Goal: Complete application form: Complete application form

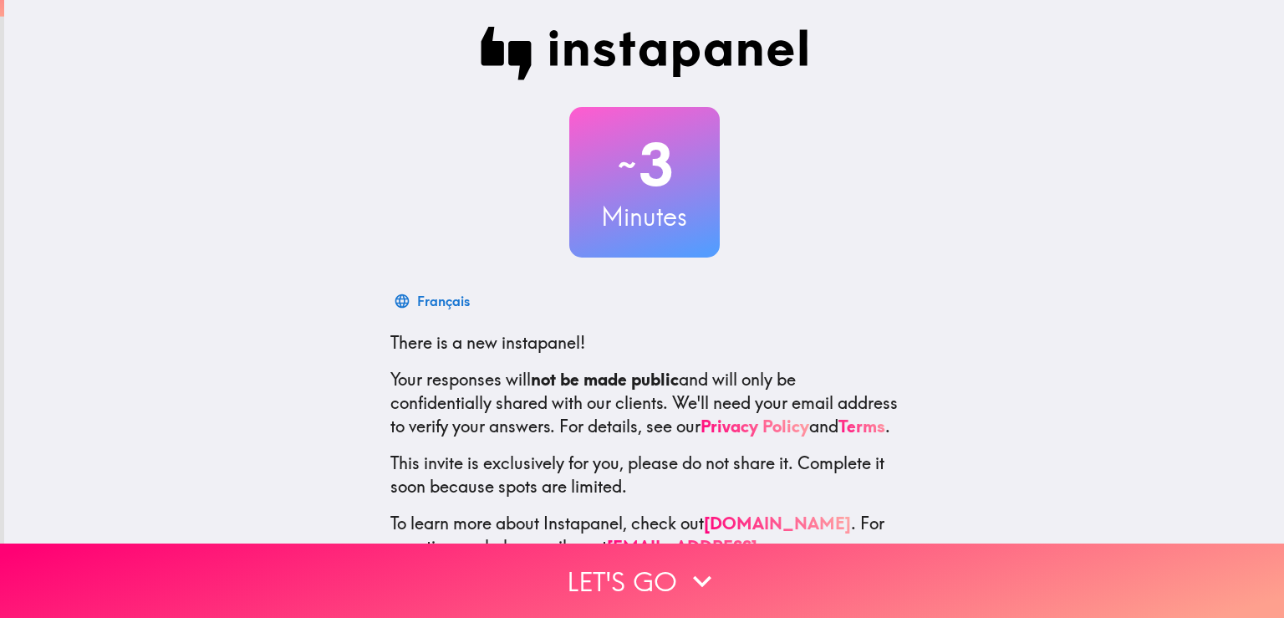
scroll to position [79, 0]
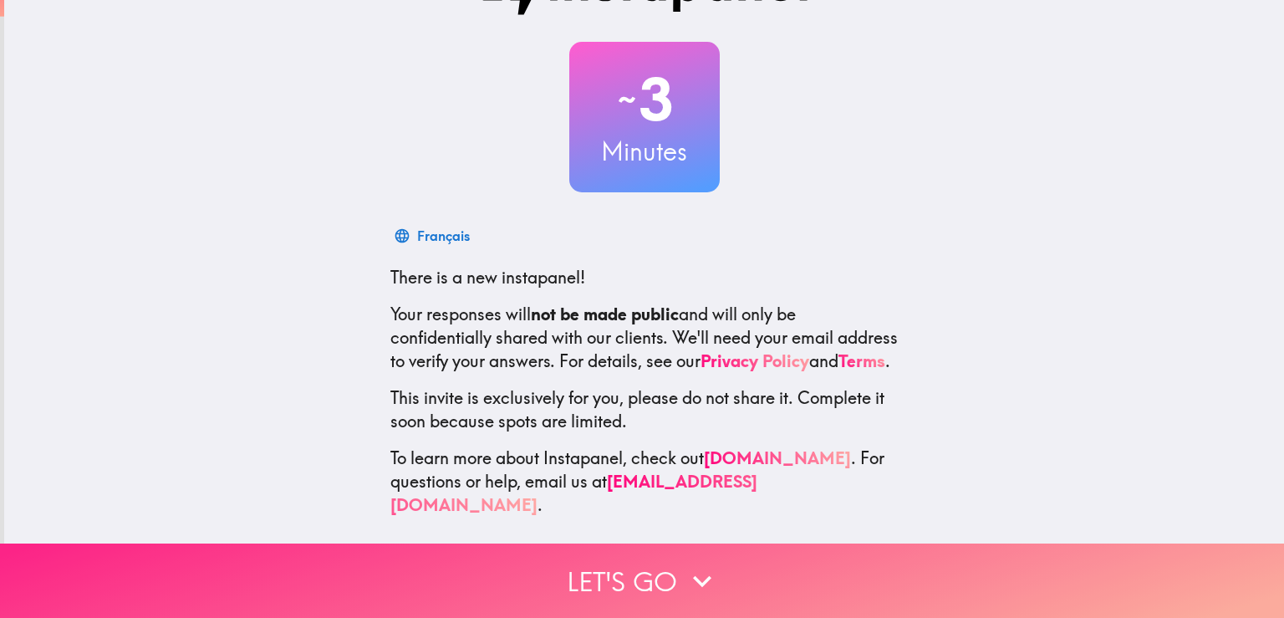
click at [691, 563] on icon "button" at bounding box center [702, 581] width 37 height 37
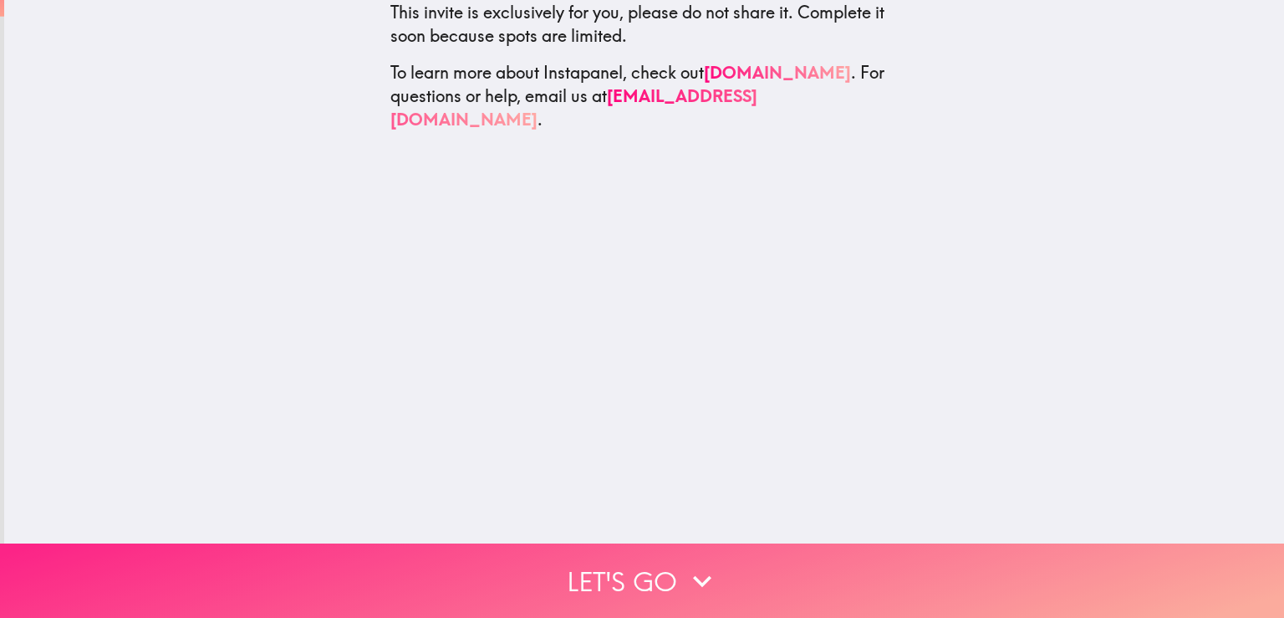
scroll to position [0, 0]
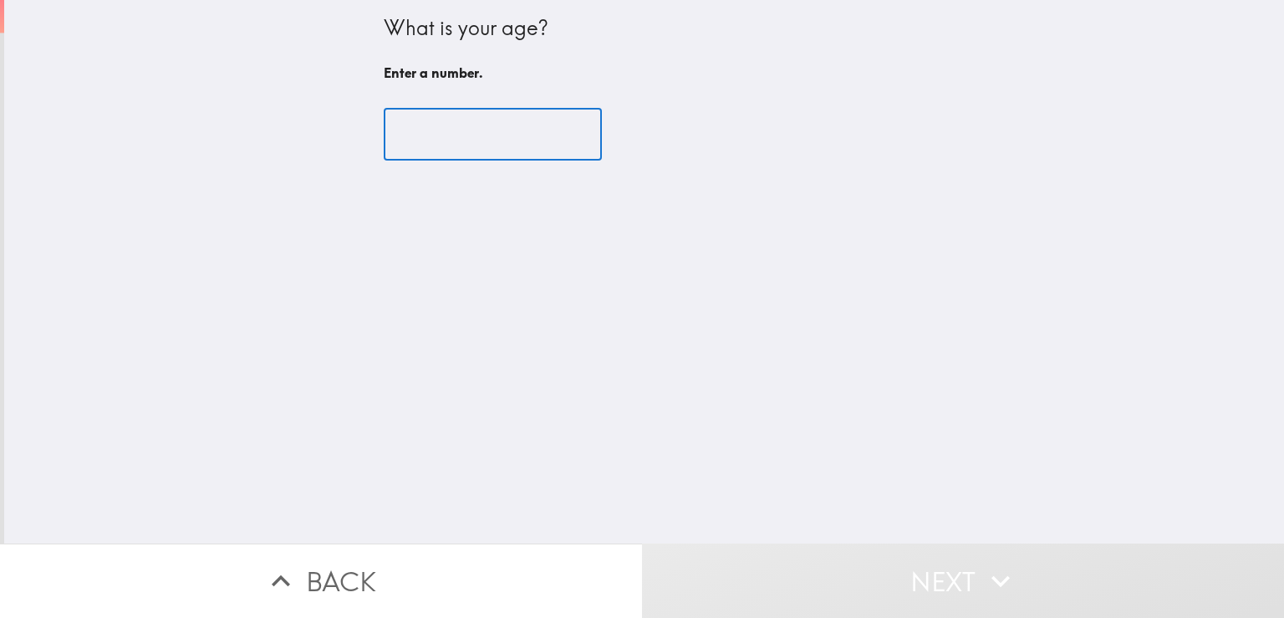
click at [501, 140] on input "number" at bounding box center [493, 135] width 218 height 52
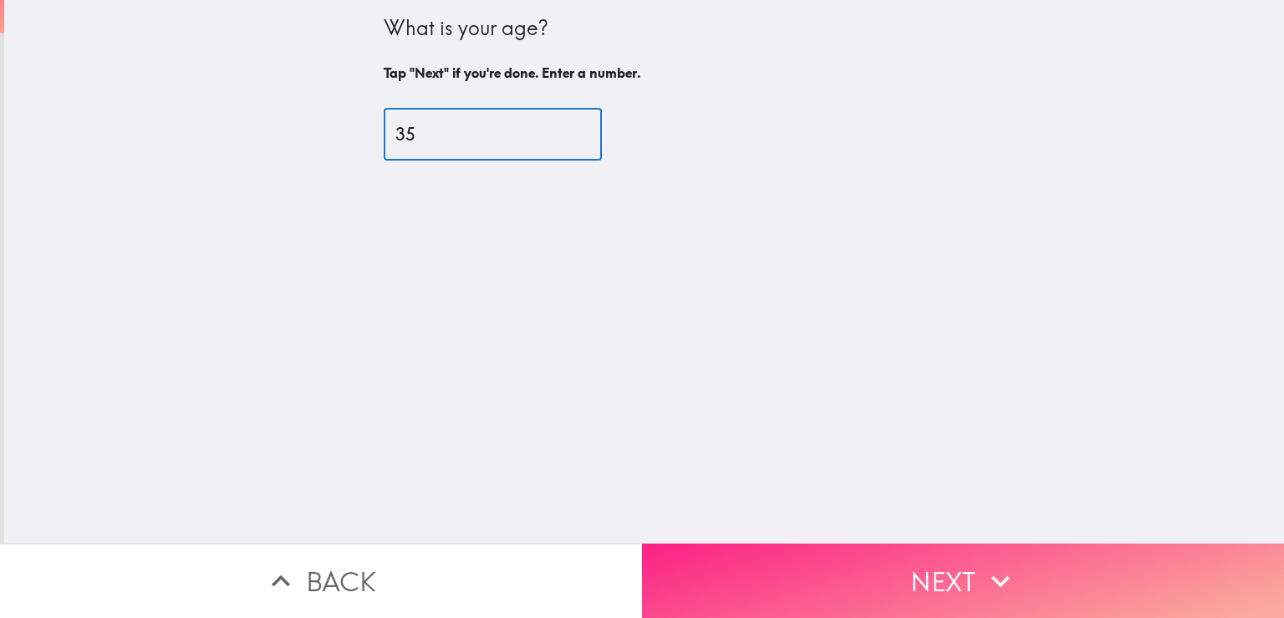
type input "35"
click at [816, 567] on button "Next" at bounding box center [963, 580] width 642 height 74
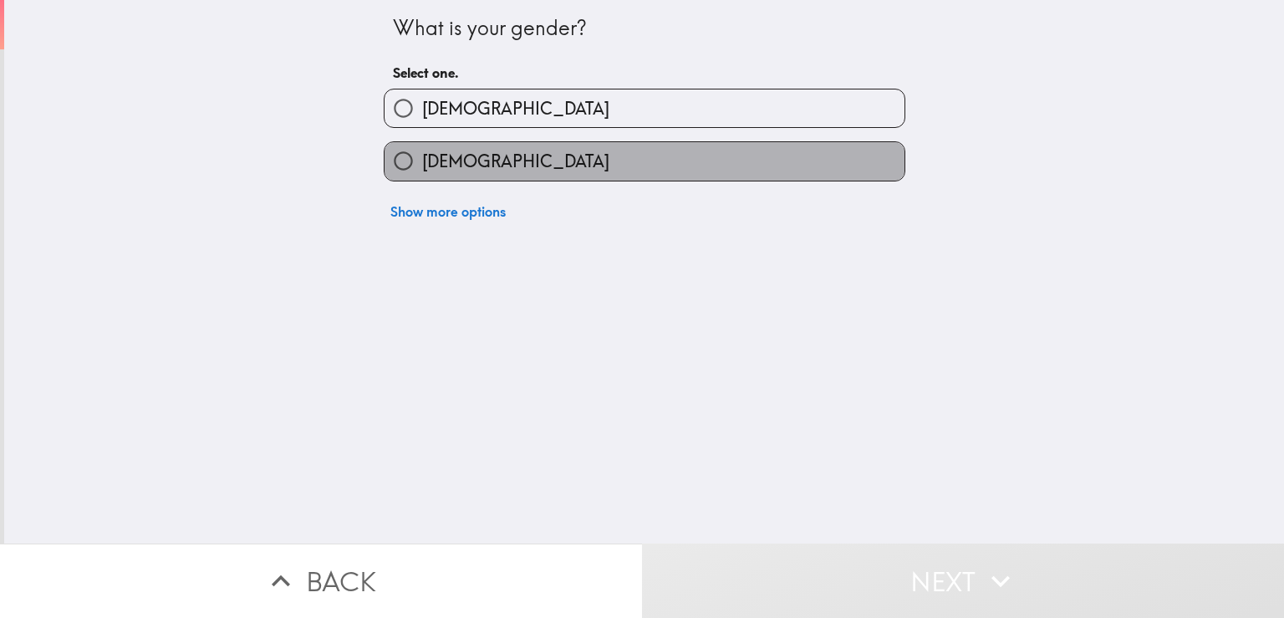
click at [513, 166] on label "[DEMOGRAPHIC_DATA]" at bounding box center [645, 161] width 520 height 38
click at [422, 166] on input "[DEMOGRAPHIC_DATA]" at bounding box center [404, 161] width 38 height 38
radio input "true"
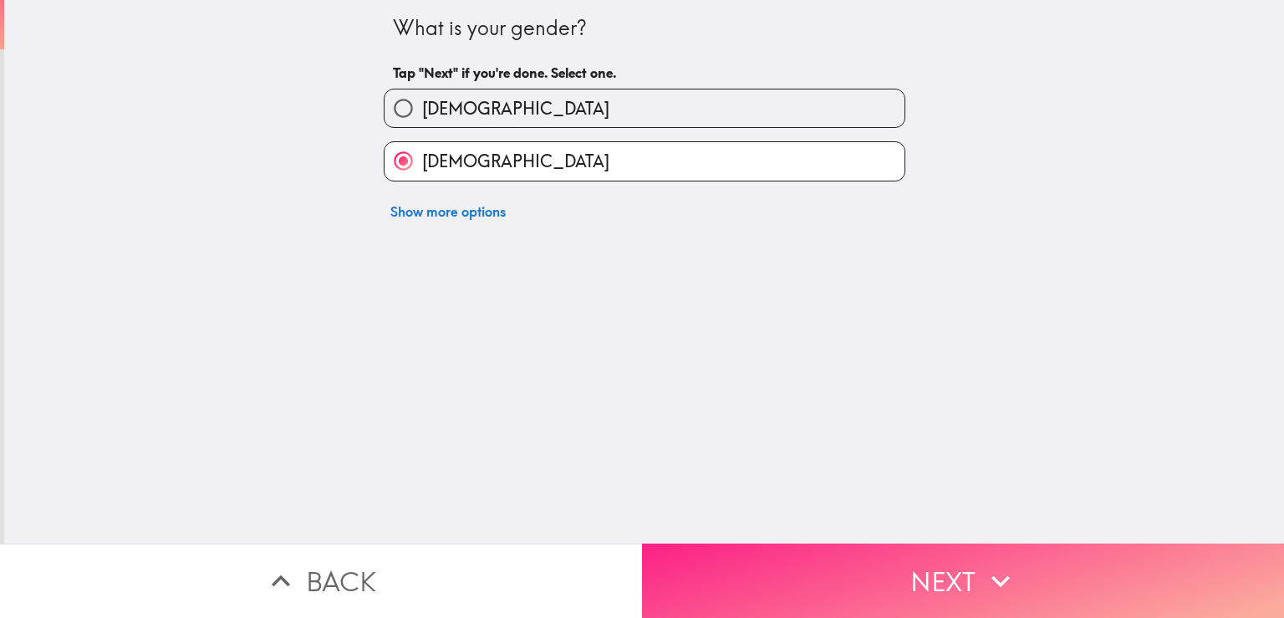
click at [854, 543] on button "Next" at bounding box center [963, 580] width 642 height 74
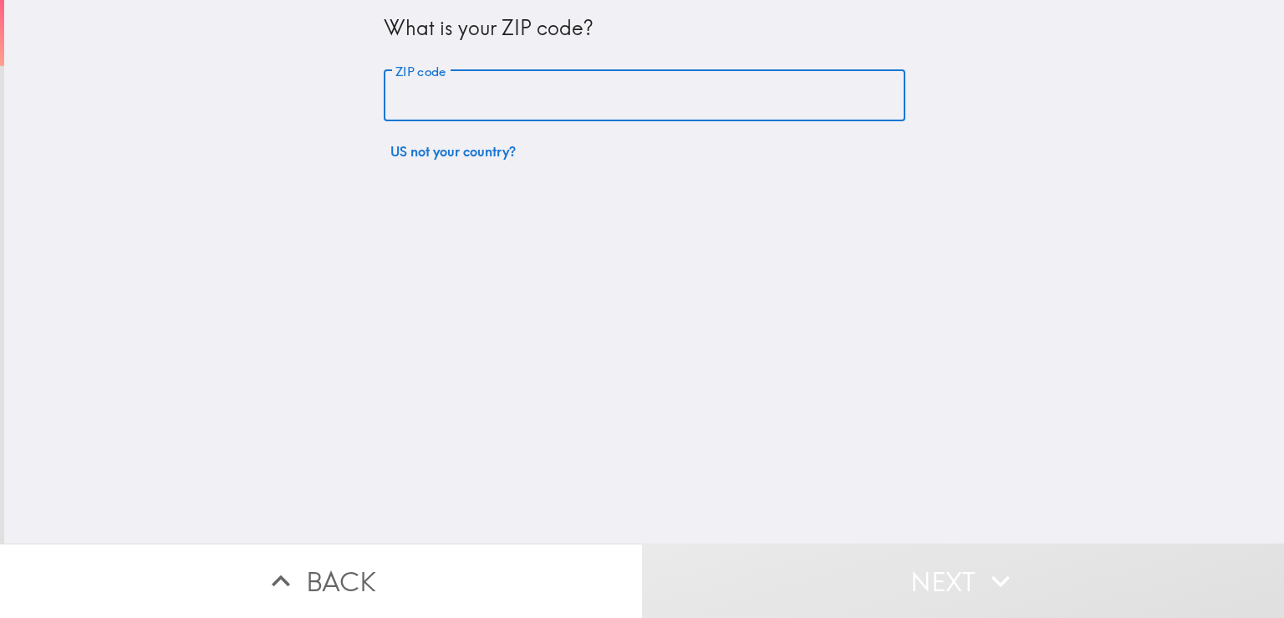
click at [513, 105] on input "ZIP code" at bounding box center [645, 96] width 522 height 52
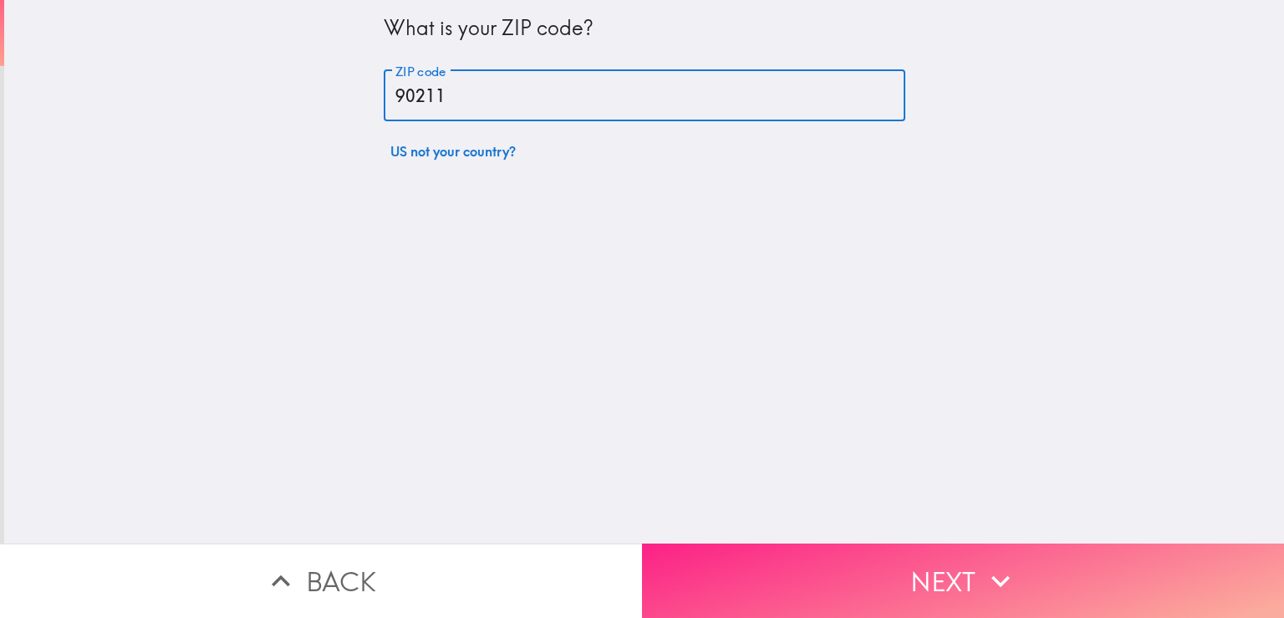
type input "90211"
click at [885, 567] on button "Next" at bounding box center [963, 580] width 642 height 74
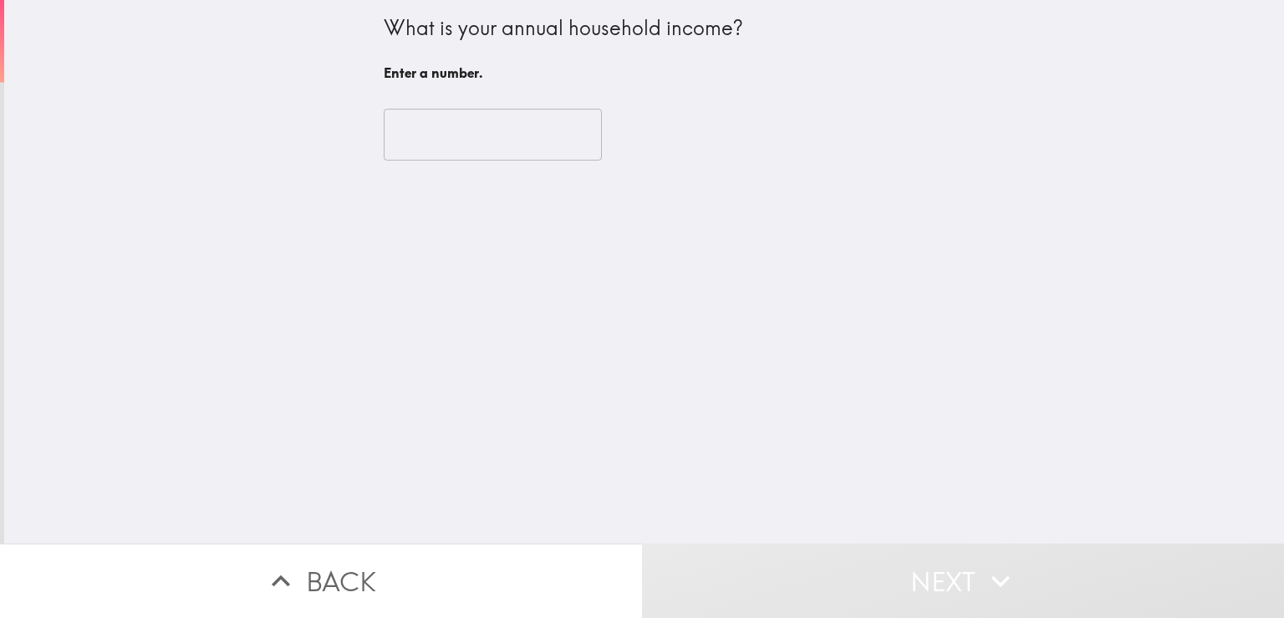
click at [475, 140] on input "number" at bounding box center [493, 135] width 218 height 52
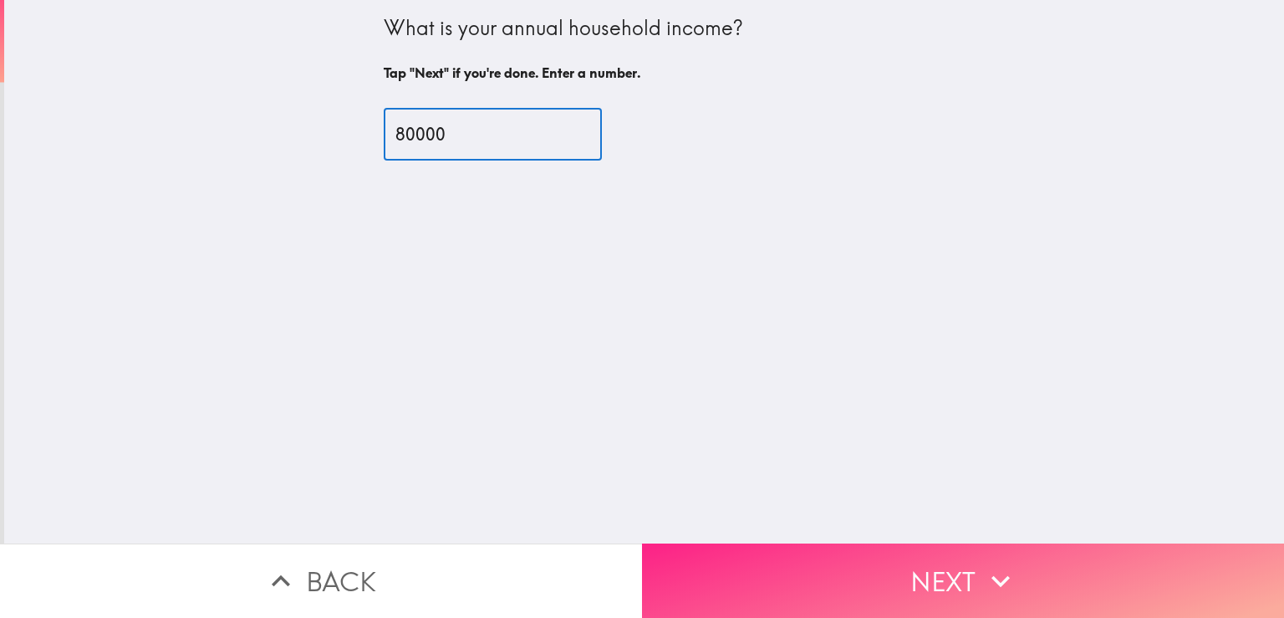
type input "80000"
click at [1017, 577] on button "Next" at bounding box center [963, 580] width 642 height 74
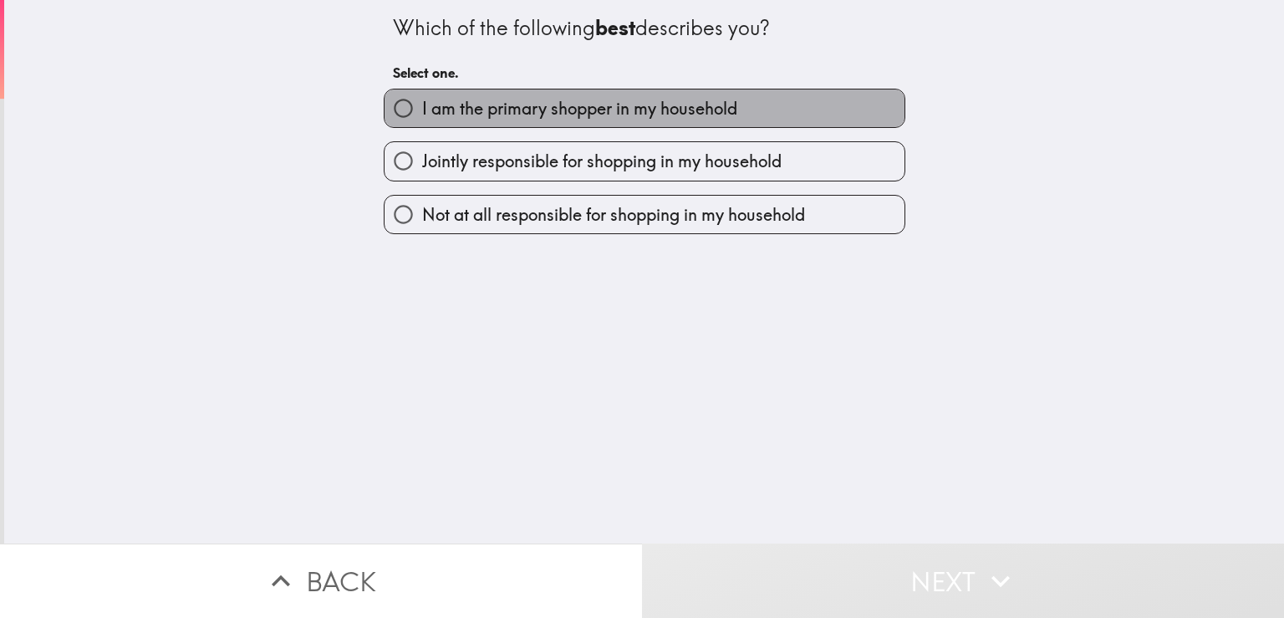
click at [621, 117] on span "I am the primary shopper in my household" at bounding box center [579, 108] width 315 height 23
click at [422, 117] on input "I am the primary shopper in my household" at bounding box center [404, 108] width 38 height 38
radio input "true"
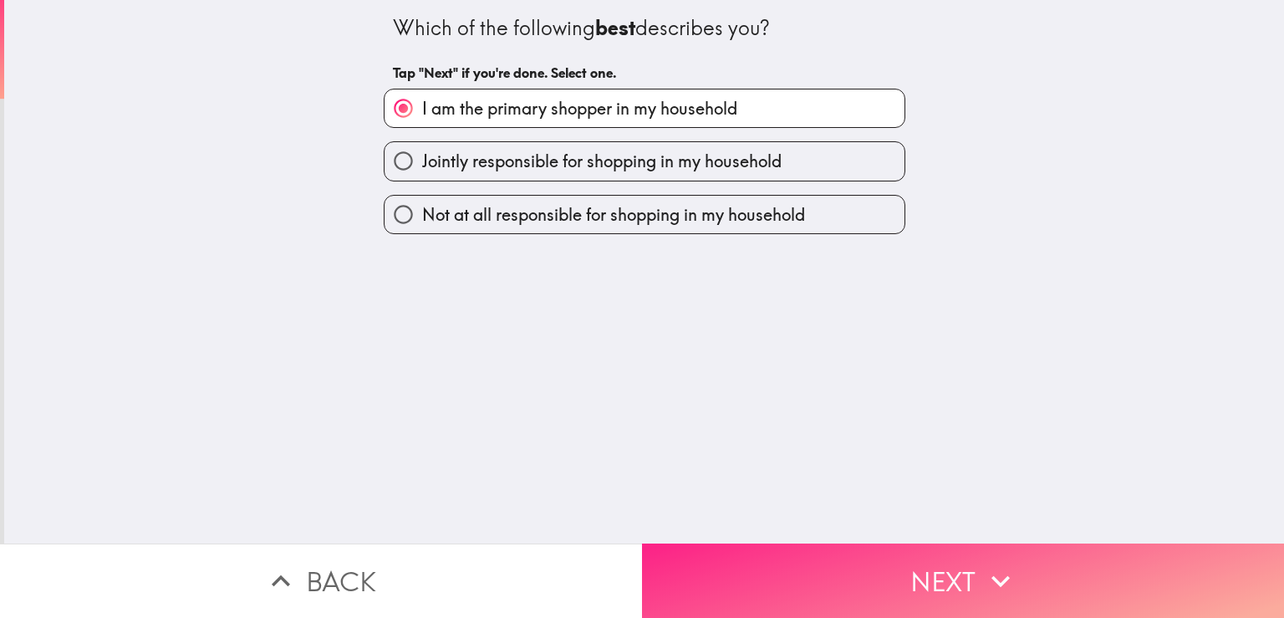
click at [914, 556] on button "Next" at bounding box center [963, 580] width 642 height 74
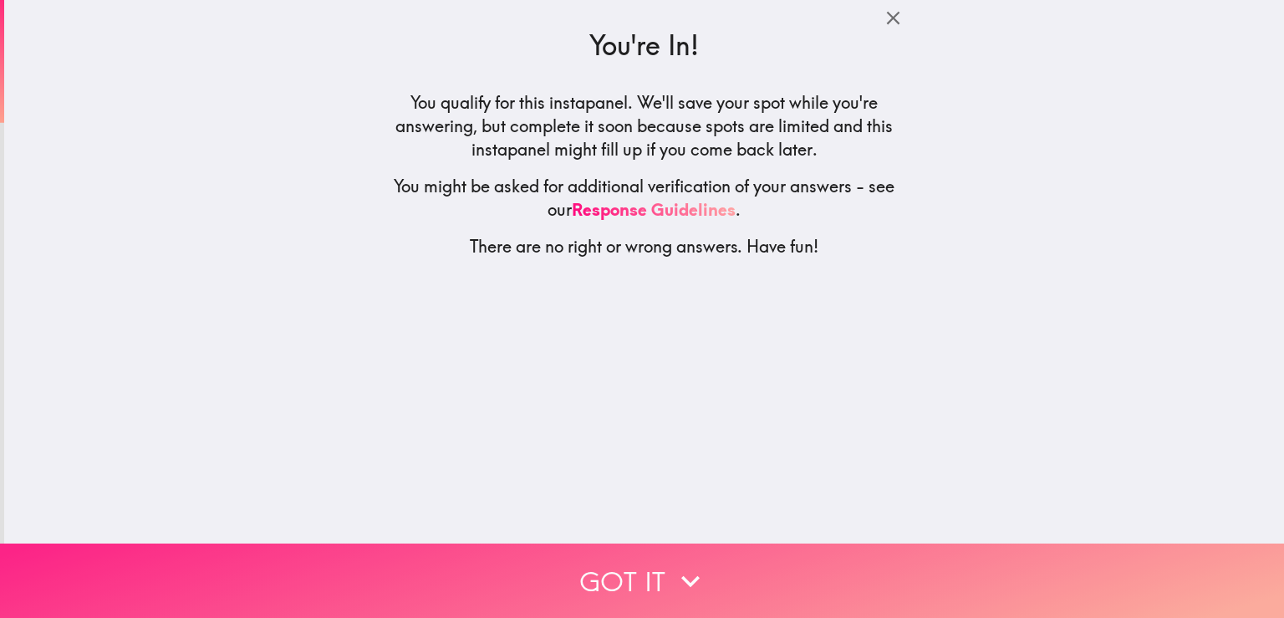
click at [704, 569] on button "Got it" at bounding box center [642, 580] width 1284 height 74
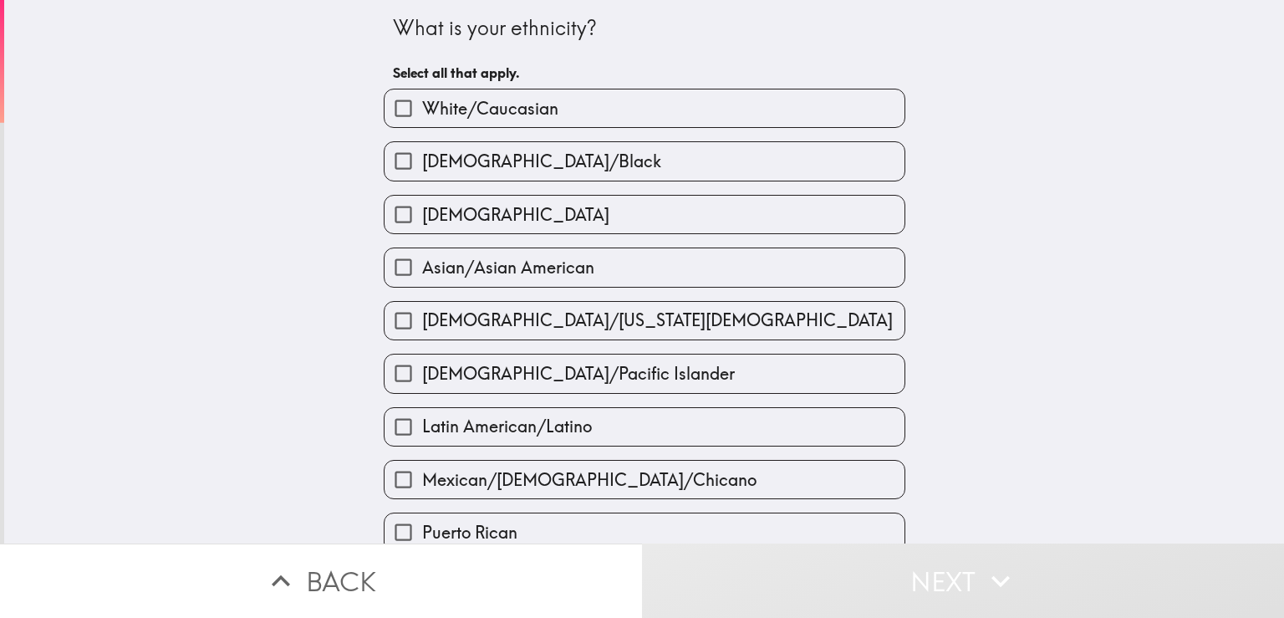
click at [578, 115] on label "White/Caucasian" at bounding box center [645, 108] width 520 height 38
click at [422, 115] on input "White/Caucasian" at bounding box center [404, 108] width 38 height 38
checkbox input "true"
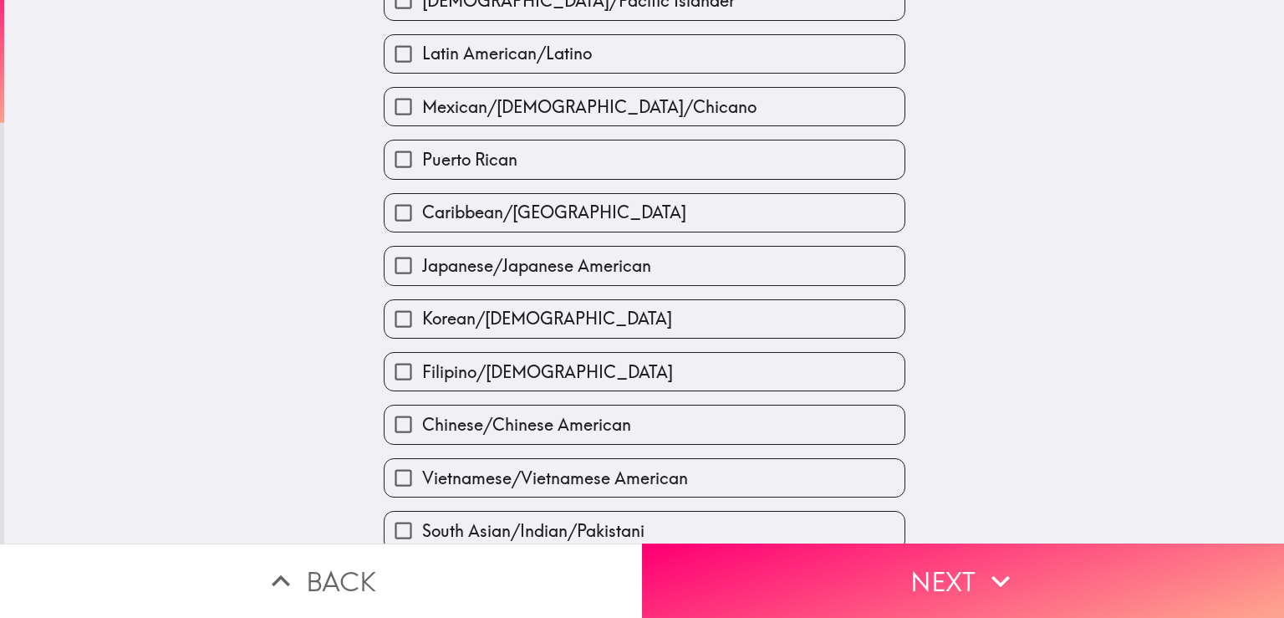
scroll to position [547, 0]
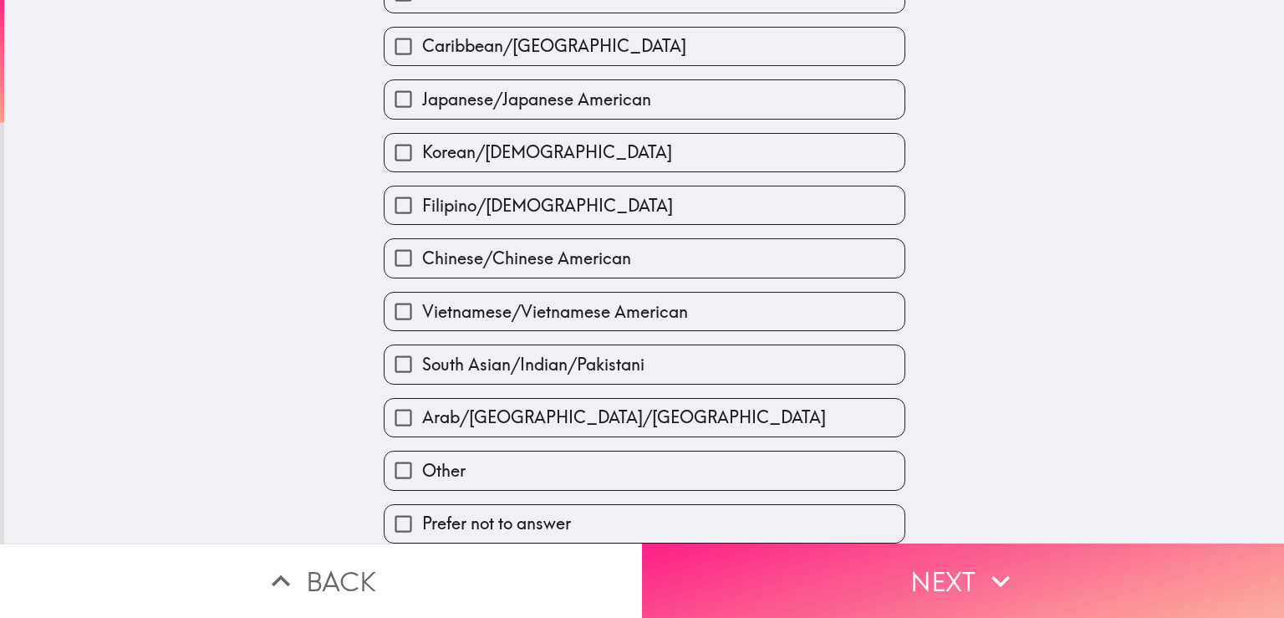
click at [903, 565] on button "Next" at bounding box center [963, 580] width 642 height 74
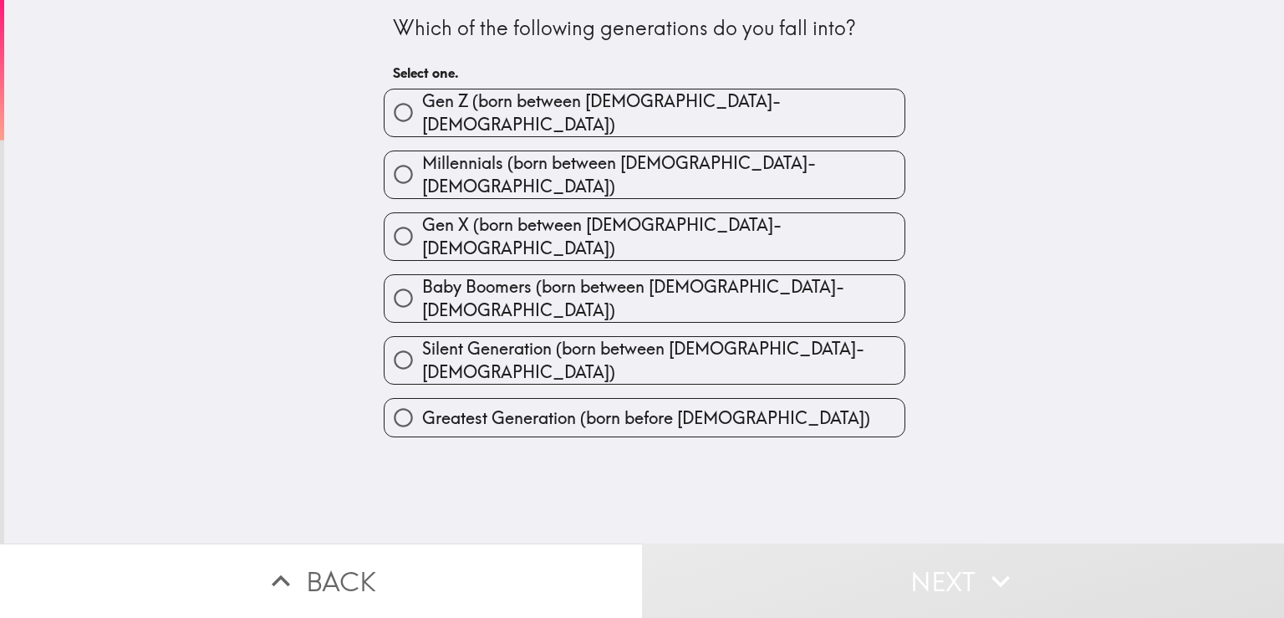
click at [671, 167] on span "Millennials (born between [DEMOGRAPHIC_DATA]-[DEMOGRAPHIC_DATA])" at bounding box center [663, 174] width 482 height 47
click at [422, 167] on input "Millennials (born between [DEMOGRAPHIC_DATA]-[DEMOGRAPHIC_DATA])" at bounding box center [404, 175] width 38 height 38
radio input "true"
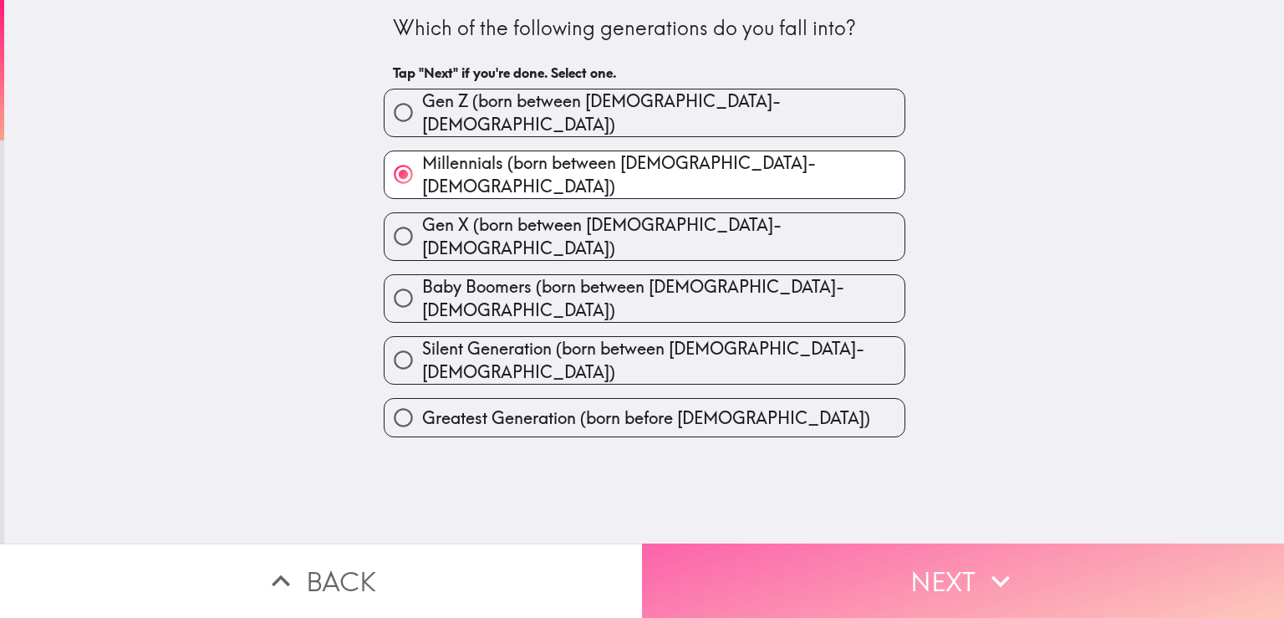
click at [972, 551] on button "Next" at bounding box center [963, 580] width 642 height 74
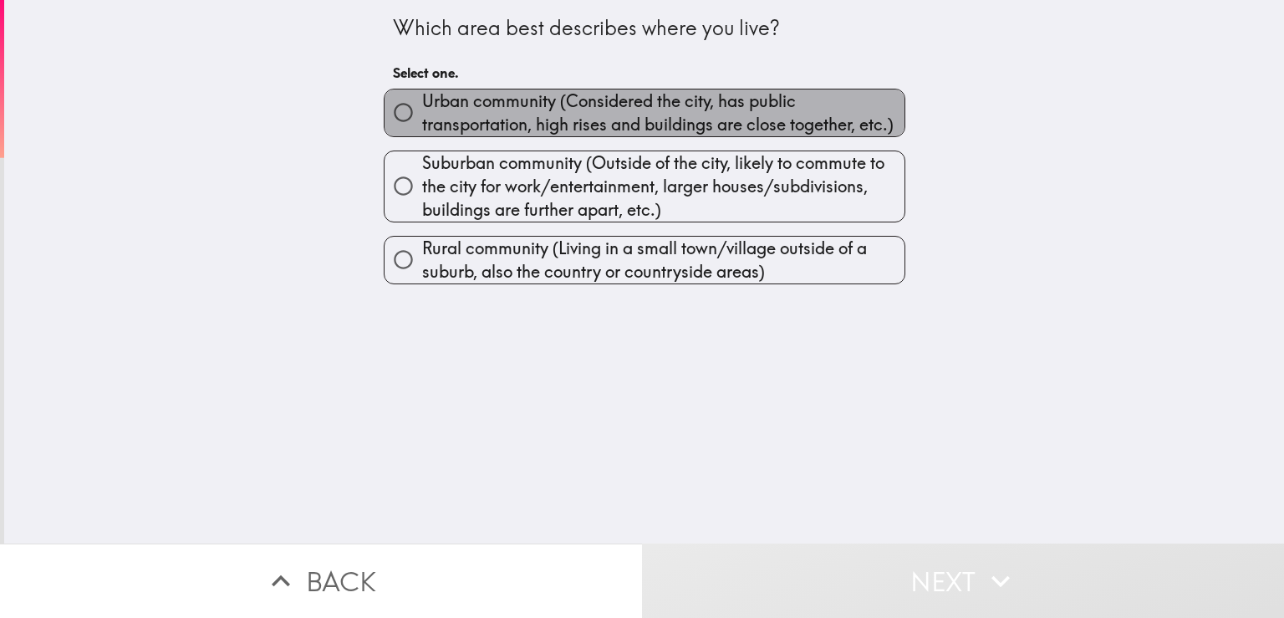
click at [543, 123] on span "Urban community (Considered the city, has public transportation, high rises and…" at bounding box center [663, 112] width 482 height 47
click at [422, 123] on input "Urban community (Considered the city, has public transportation, high rises and…" at bounding box center [404, 113] width 38 height 38
radio input "true"
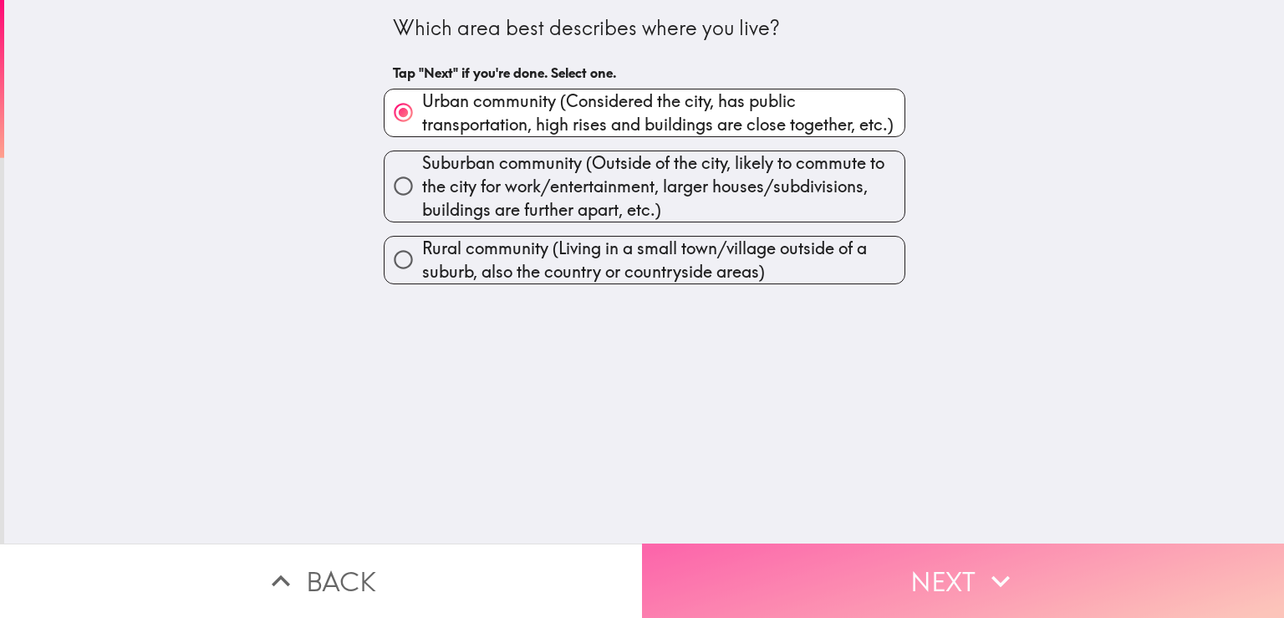
click at [918, 556] on button "Next" at bounding box center [963, 580] width 642 height 74
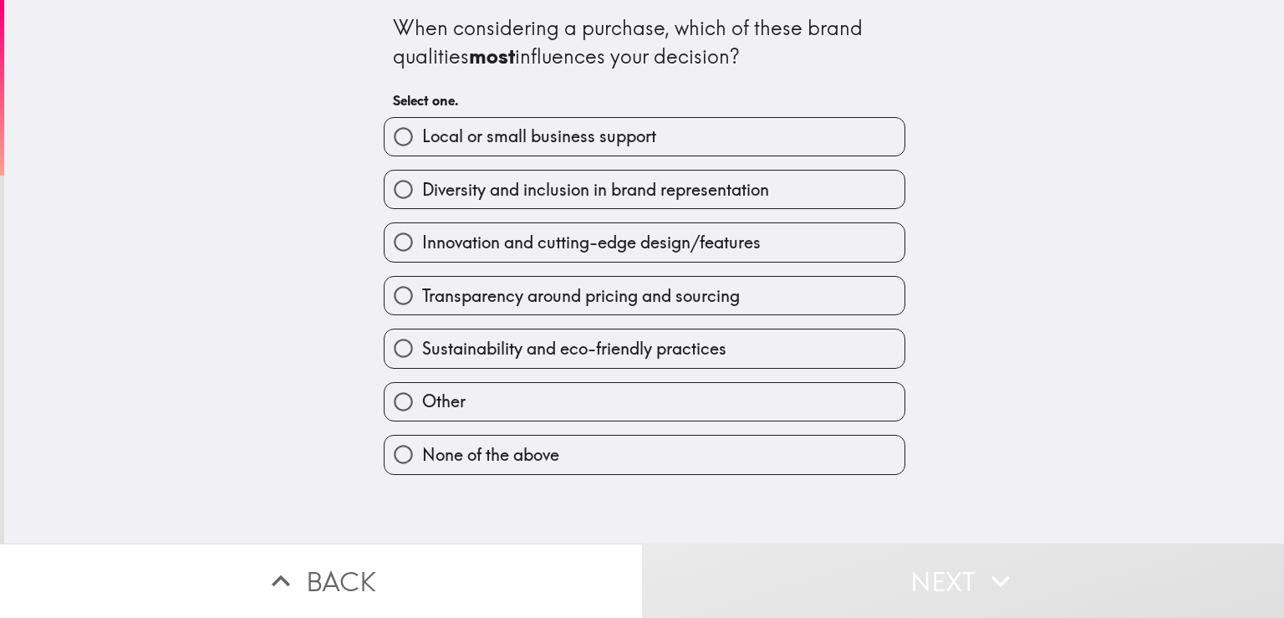
click at [645, 344] on span "Sustainability and eco-friendly practices" at bounding box center [574, 348] width 304 height 23
click at [422, 344] on input "Sustainability and eco-friendly practices" at bounding box center [404, 348] width 38 height 38
radio input "true"
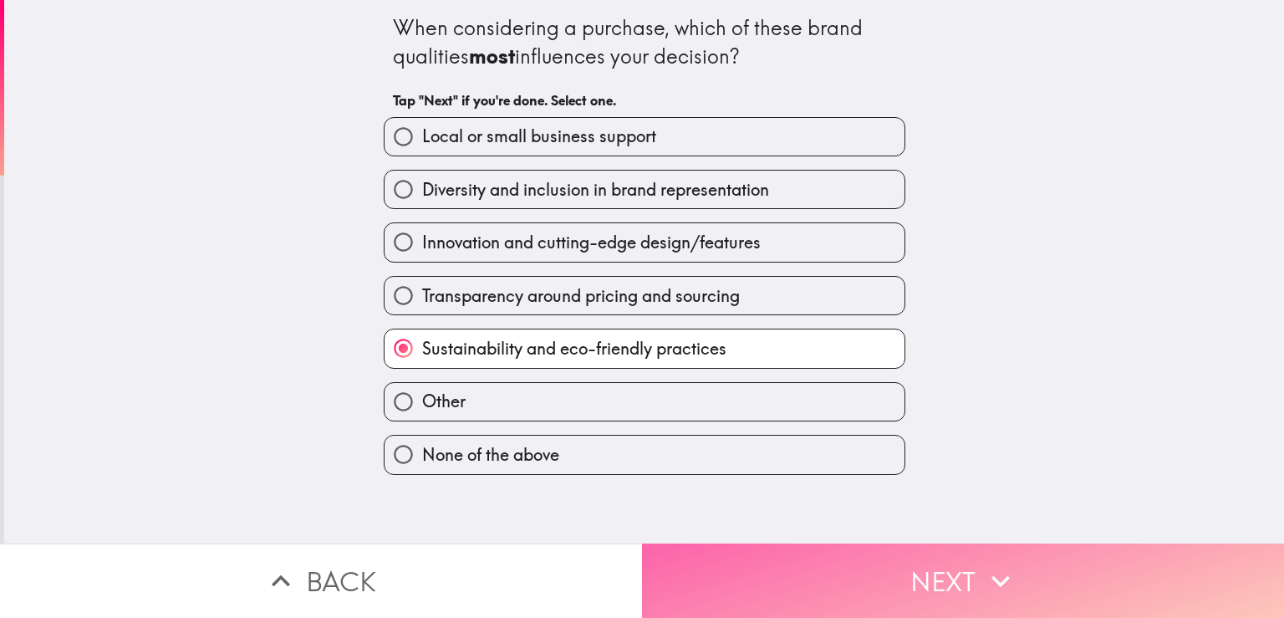
click at [891, 553] on button "Next" at bounding box center [963, 580] width 642 height 74
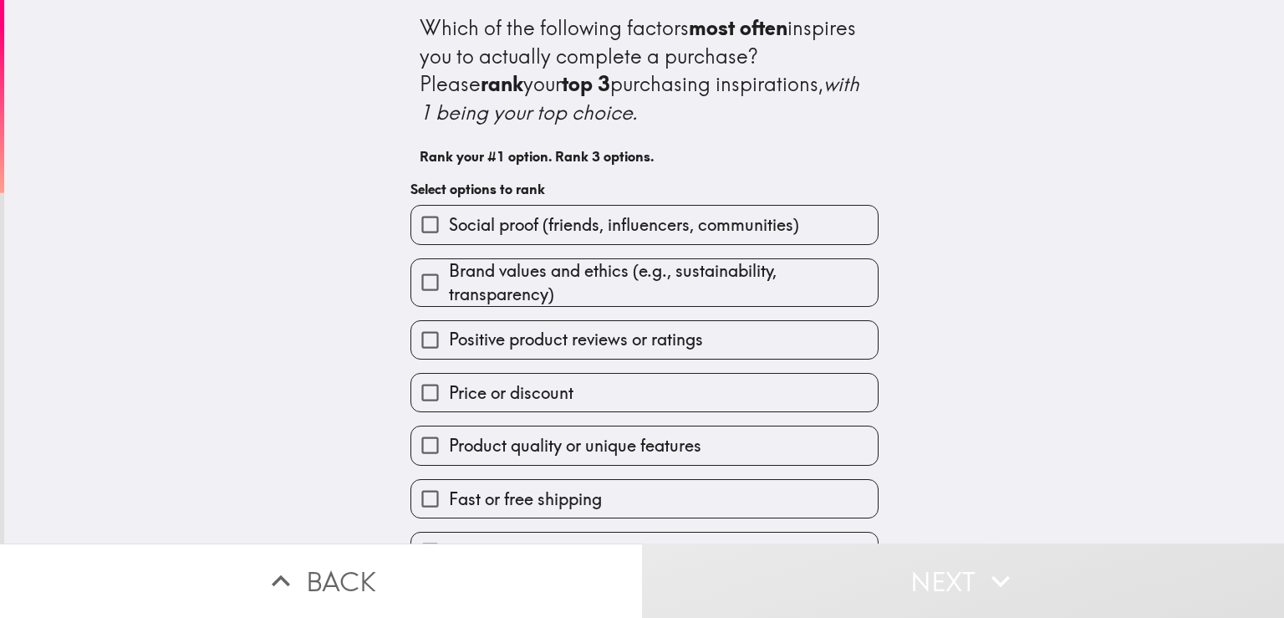
click at [579, 345] on span "Positive product reviews or ratings" at bounding box center [576, 339] width 254 height 23
click at [449, 345] on input "Positive product reviews or ratings" at bounding box center [430, 340] width 38 height 38
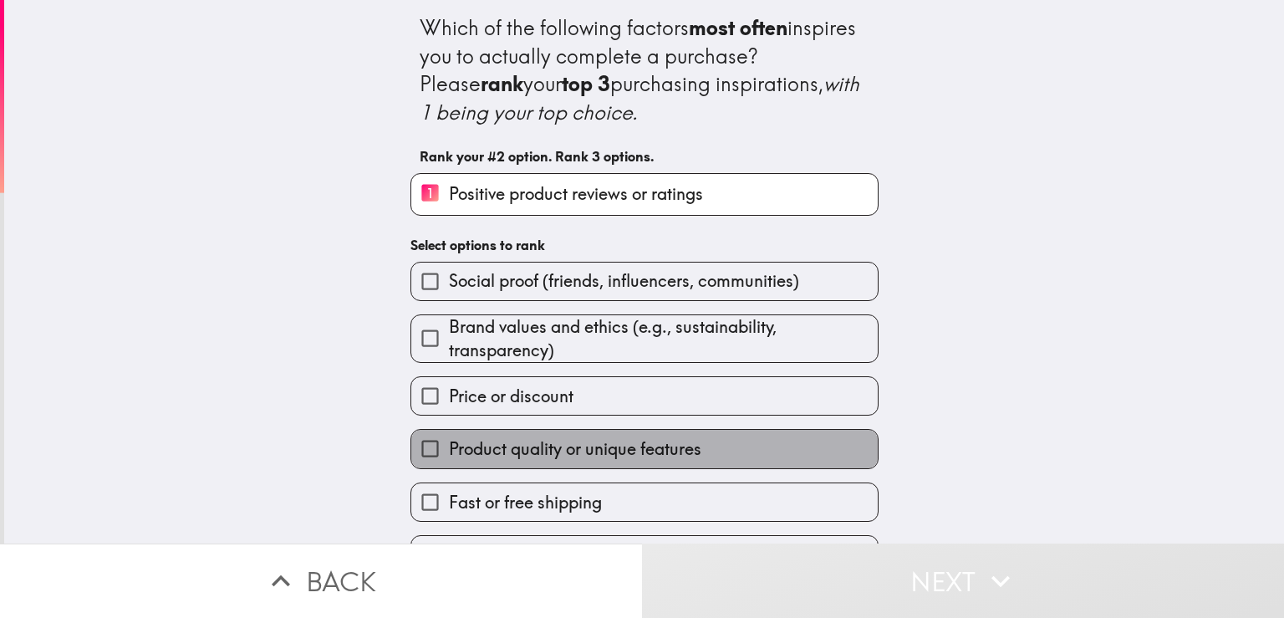
click at [574, 445] on span "Product quality or unique features" at bounding box center [575, 448] width 252 height 23
click at [449, 445] on input "Product quality or unique features" at bounding box center [430, 449] width 38 height 38
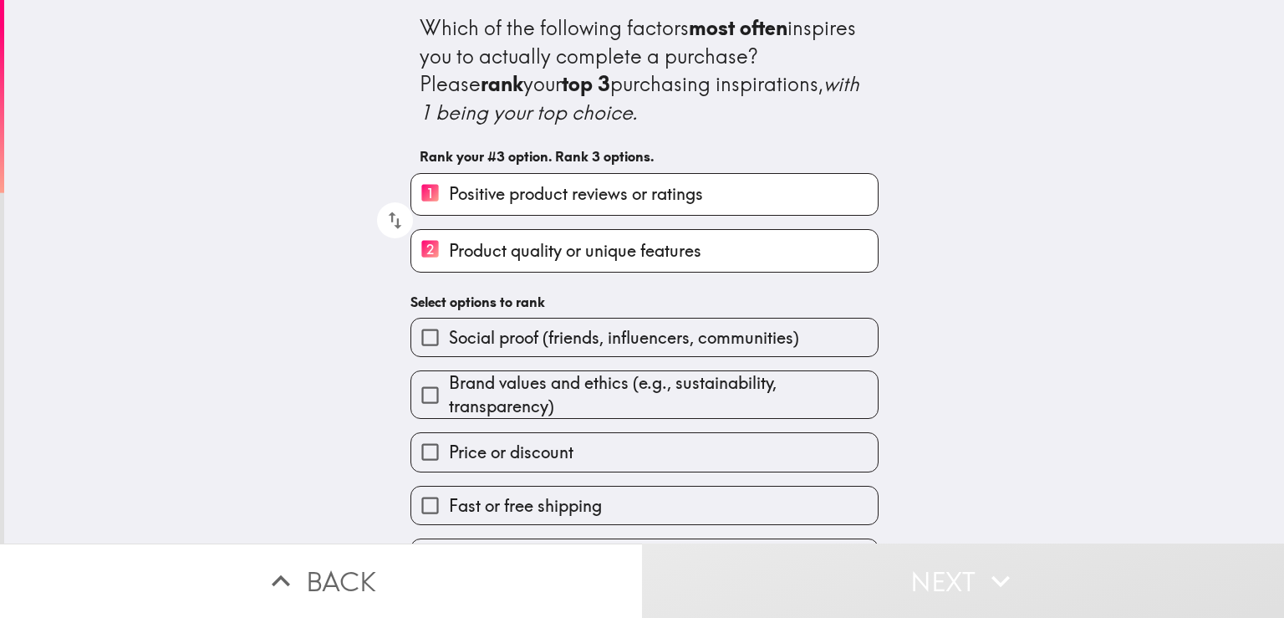
click at [564, 446] on label "Price or discount" at bounding box center [644, 452] width 467 height 38
click at [449, 446] on input "Price or discount" at bounding box center [430, 452] width 38 height 38
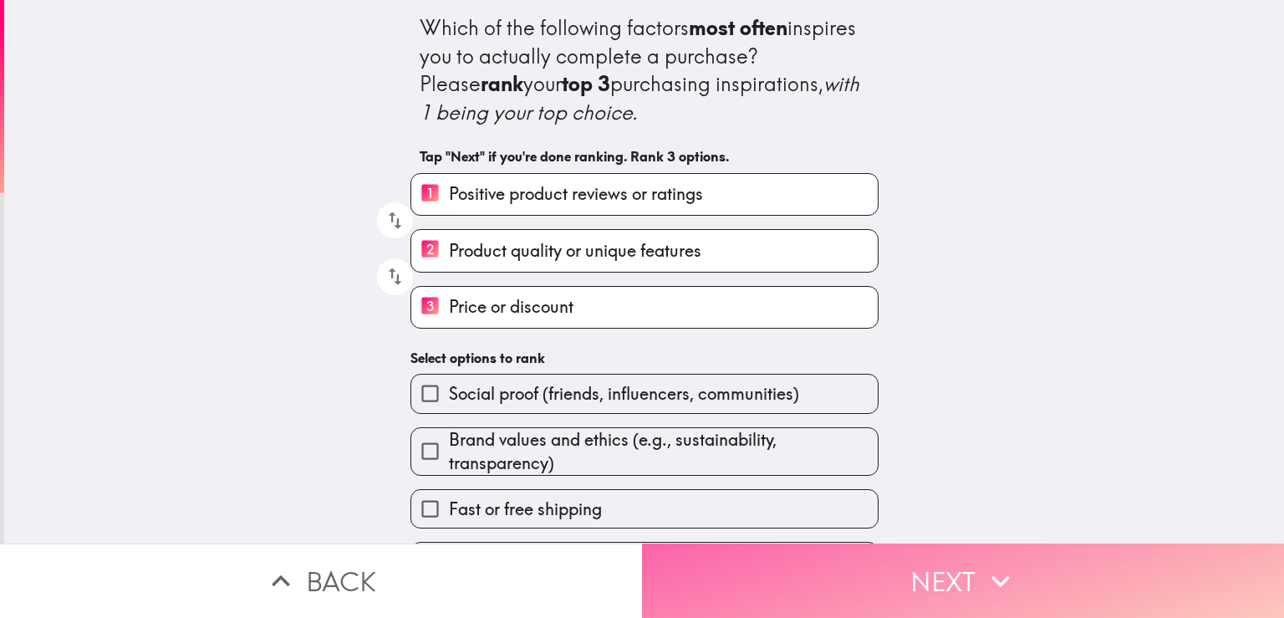
click at [905, 563] on button "Next" at bounding box center [963, 580] width 642 height 74
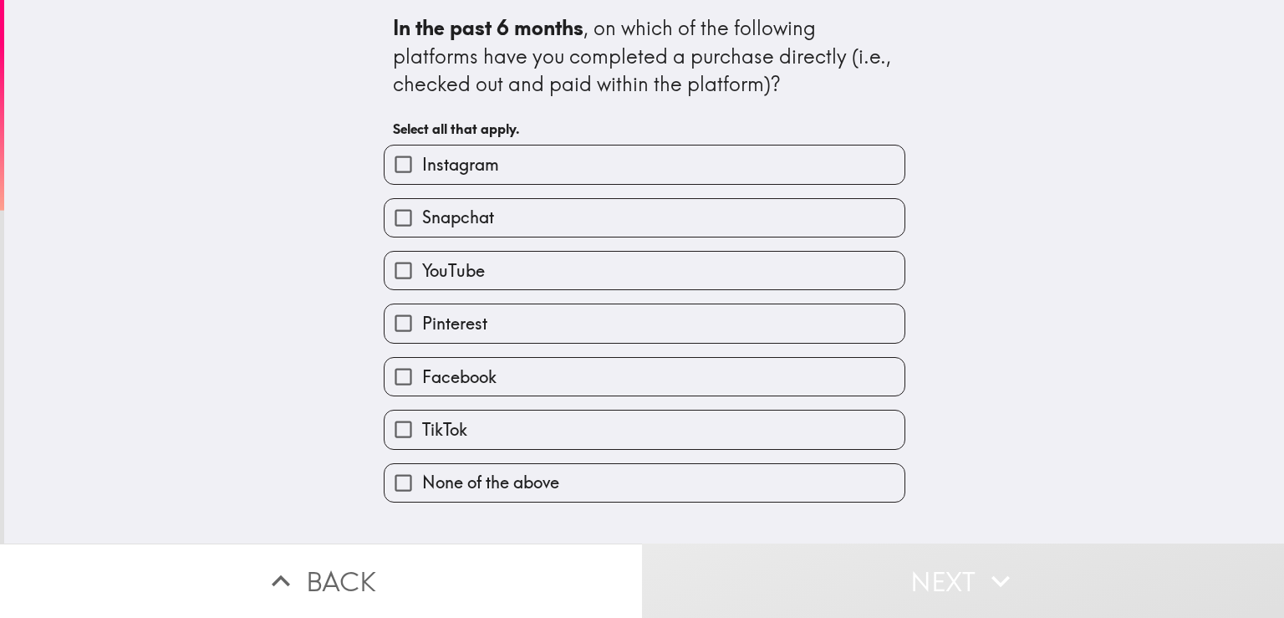
click at [477, 170] on span "Instagram" at bounding box center [460, 164] width 77 height 23
click at [422, 170] on input "Instagram" at bounding box center [404, 164] width 38 height 38
checkbox input "true"
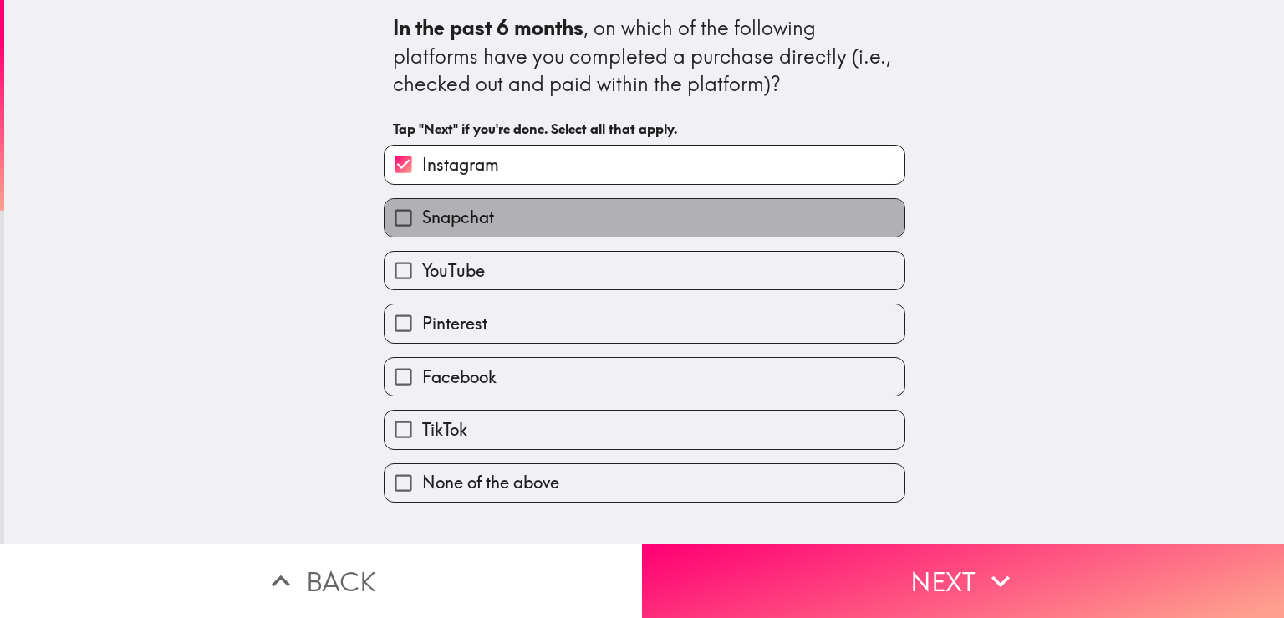
click at [485, 234] on label "Snapchat" at bounding box center [645, 218] width 520 height 38
click at [422, 234] on input "Snapchat" at bounding box center [404, 218] width 38 height 38
checkbox input "true"
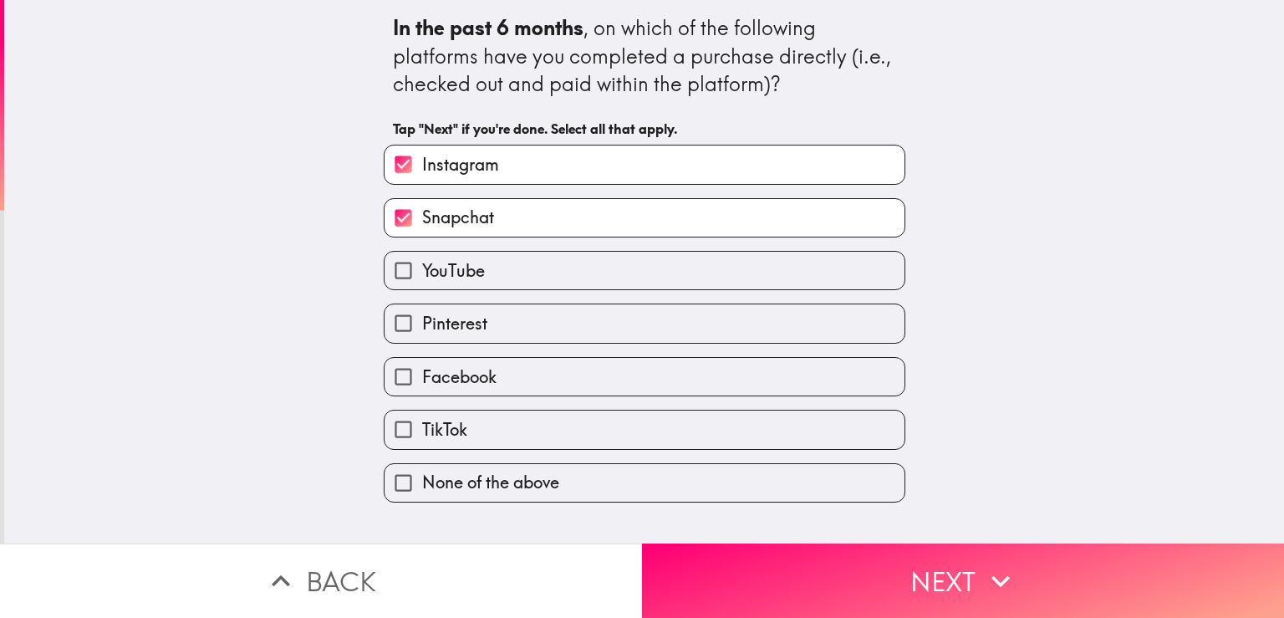
click at [497, 273] on label "YouTube" at bounding box center [645, 271] width 520 height 38
click at [422, 273] on input "YouTube" at bounding box center [404, 271] width 38 height 38
checkbox input "true"
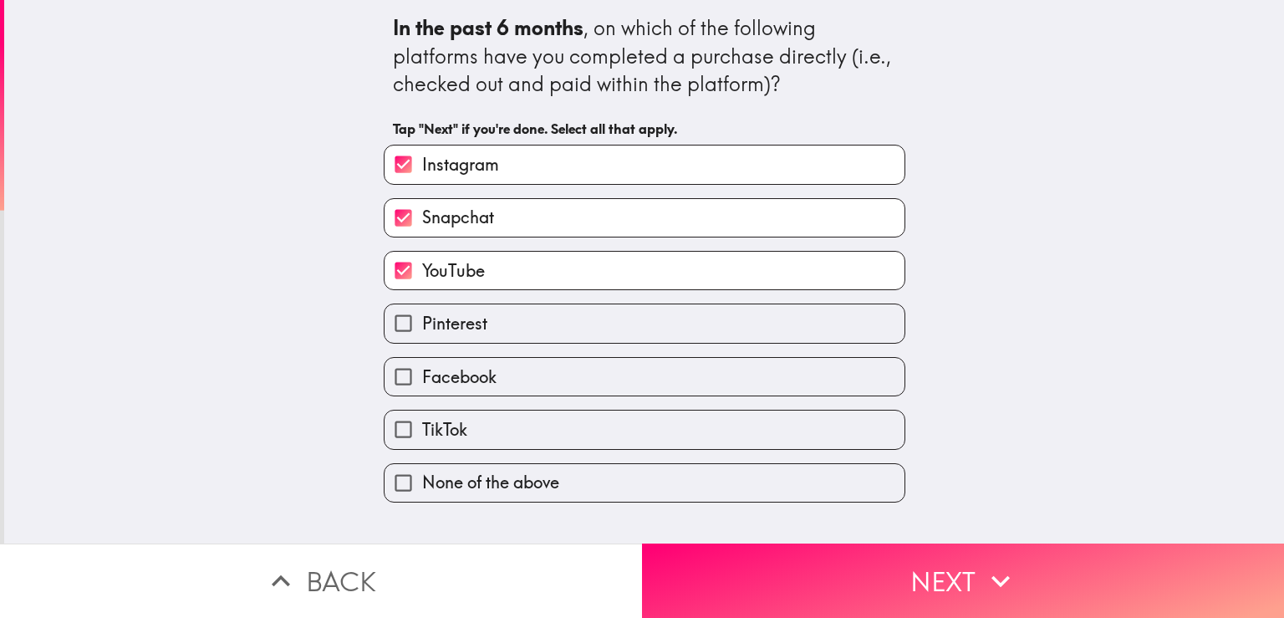
click at [513, 373] on label "Facebook" at bounding box center [645, 377] width 520 height 38
click at [422, 373] on input "Facebook" at bounding box center [404, 377] width 38 height 38
checkbox input "true"
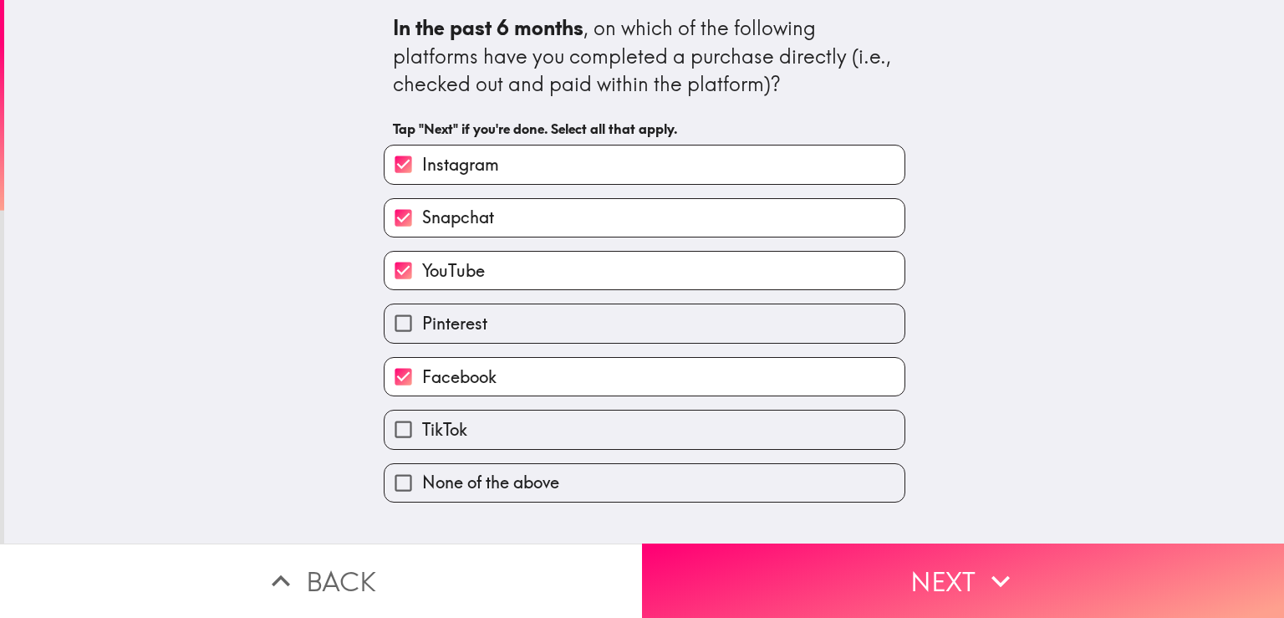
click at [514, 414] on label "TikTok" at bounding box center [645, 430] width 520 height 38
click at [422, 414] on input "TikTok" at bounding box center [404, 430] width 38 height 38
checkbox input "true"
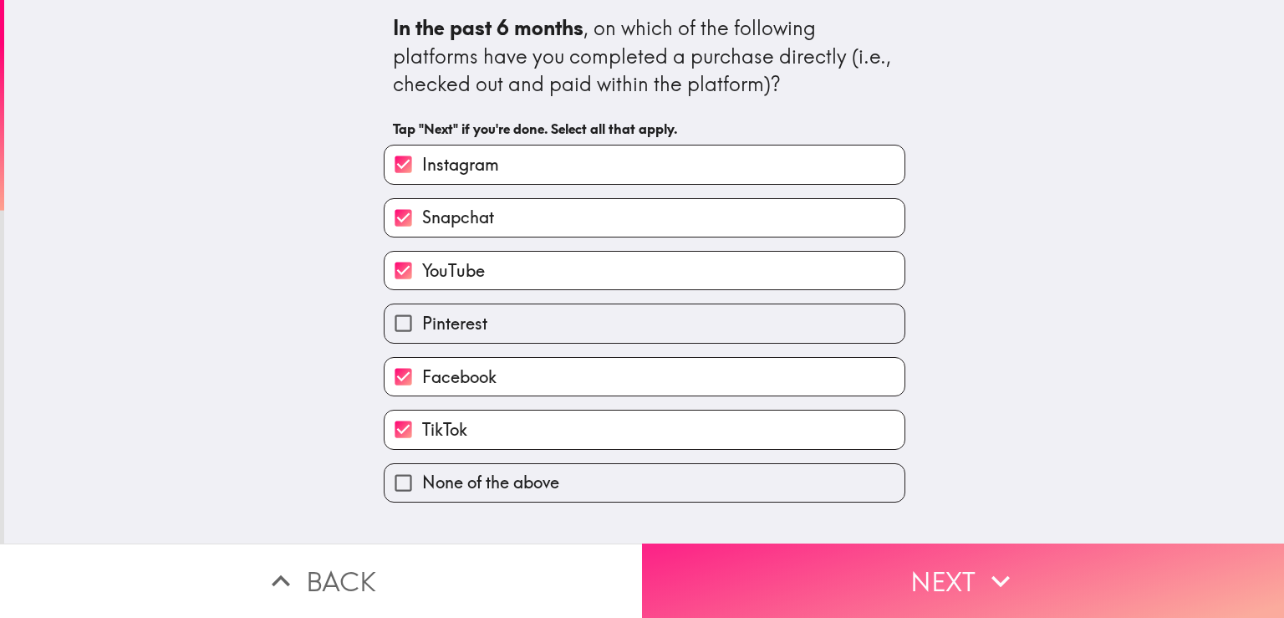
click at [925, 565] on button "Next" at bounding box center [963, 580] width 642 height 74
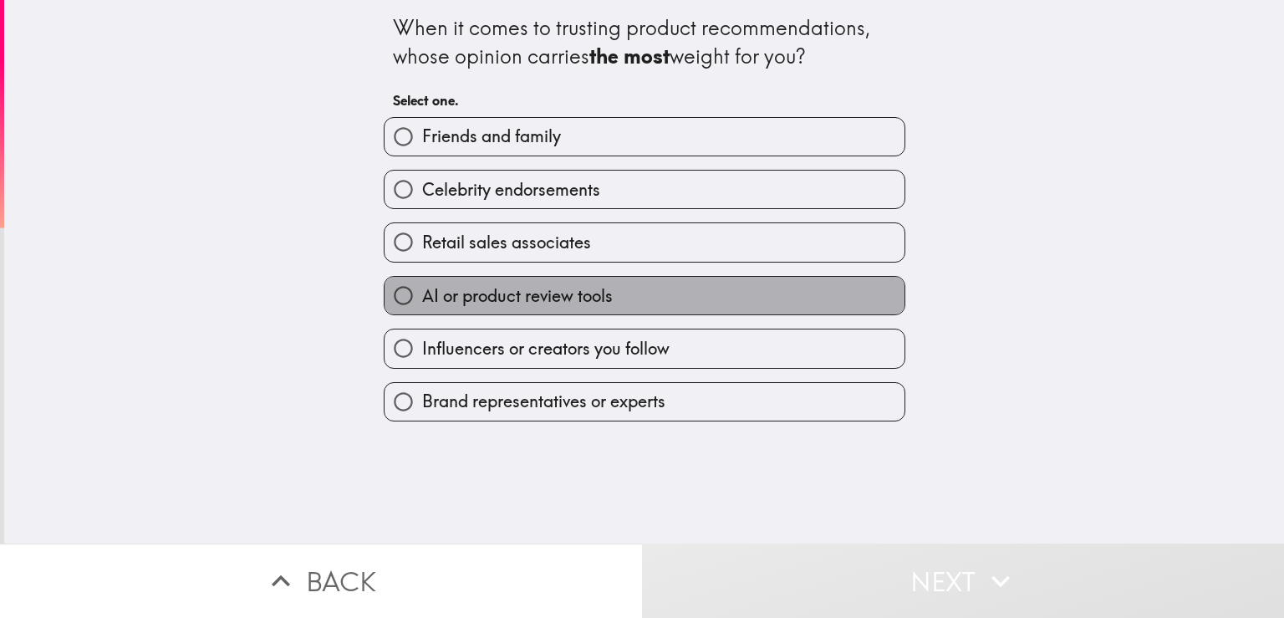
click at [601, 296] on span "AI or product review tools" at bounding box center [517, 295] width 191 height 23
click at [422, 296] on input "AI or product review tools" at bounding box center [404, 296] width 38 height 38
radio input "true"
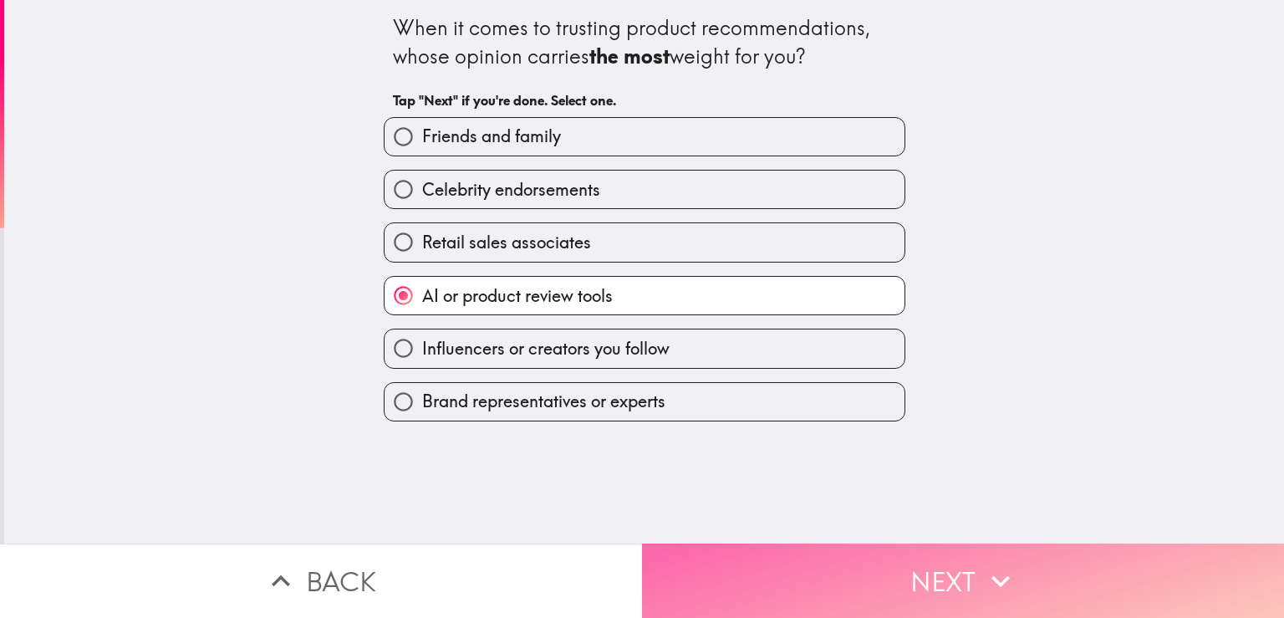
click at [866, 569] on button "Next" at bounding box center [963, 580] width 642 height 74
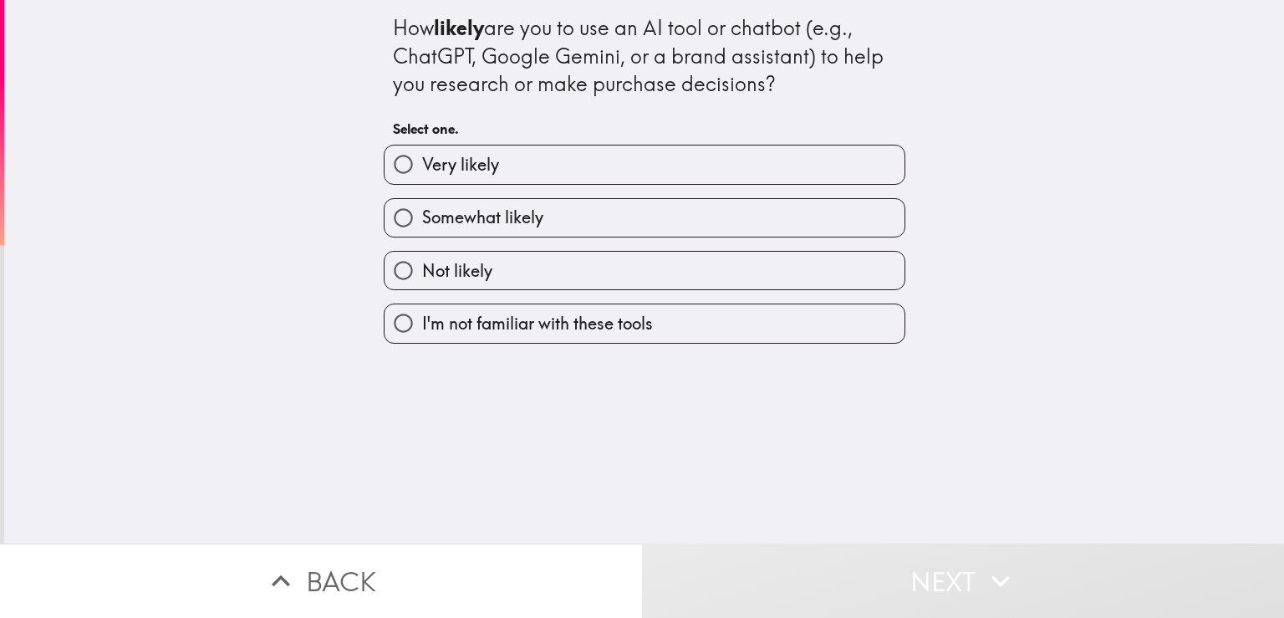
click at [557, 169] on label "Very likely" at bounding box center [645, 164] width 520 height 38
click at [422, 169] on input "Very likely" at bounding box center [404, 164] width 38 height 38
radio input "true"
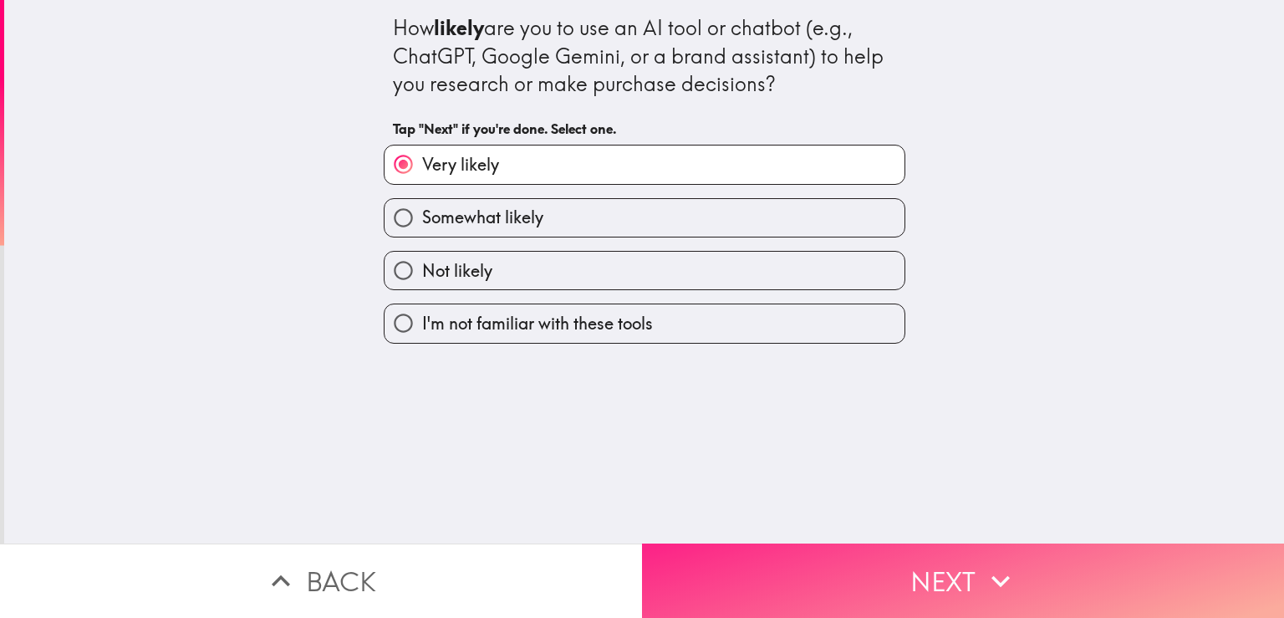
click at [871, 578] on button "Next" at bounding box center [963, 580] width 642 height 74
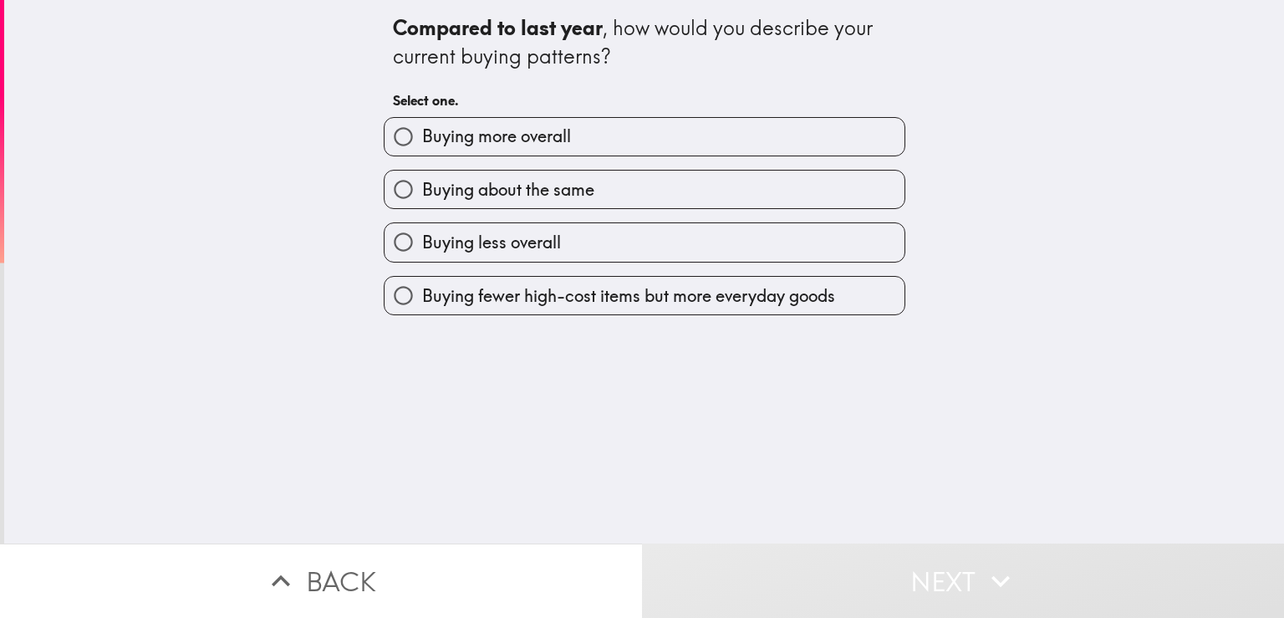
click at [567, 150] on label "Buying more overall" at bounding box center [645, 137] width 520 height 38
click at [422, 150] on input "Buying more overall" at bounding box center [404, 137] width 38 height 38
radio input "true"
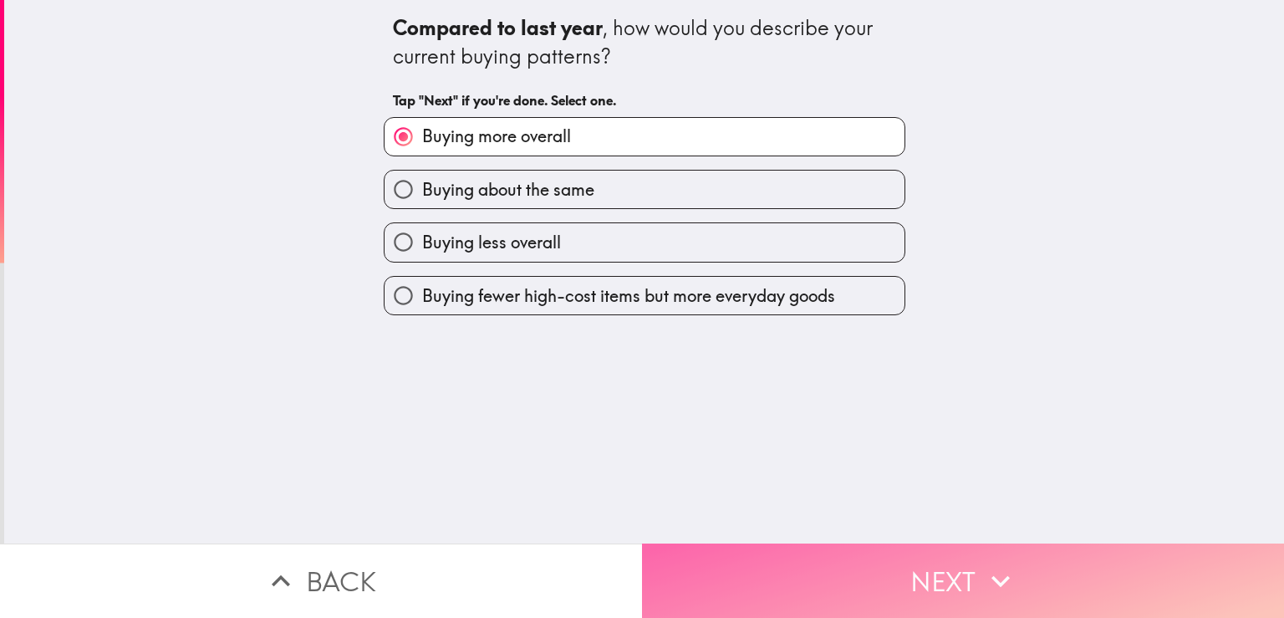
click at [864, 553] on button "Next" at bounding box center [963, 580] width 642 height 74
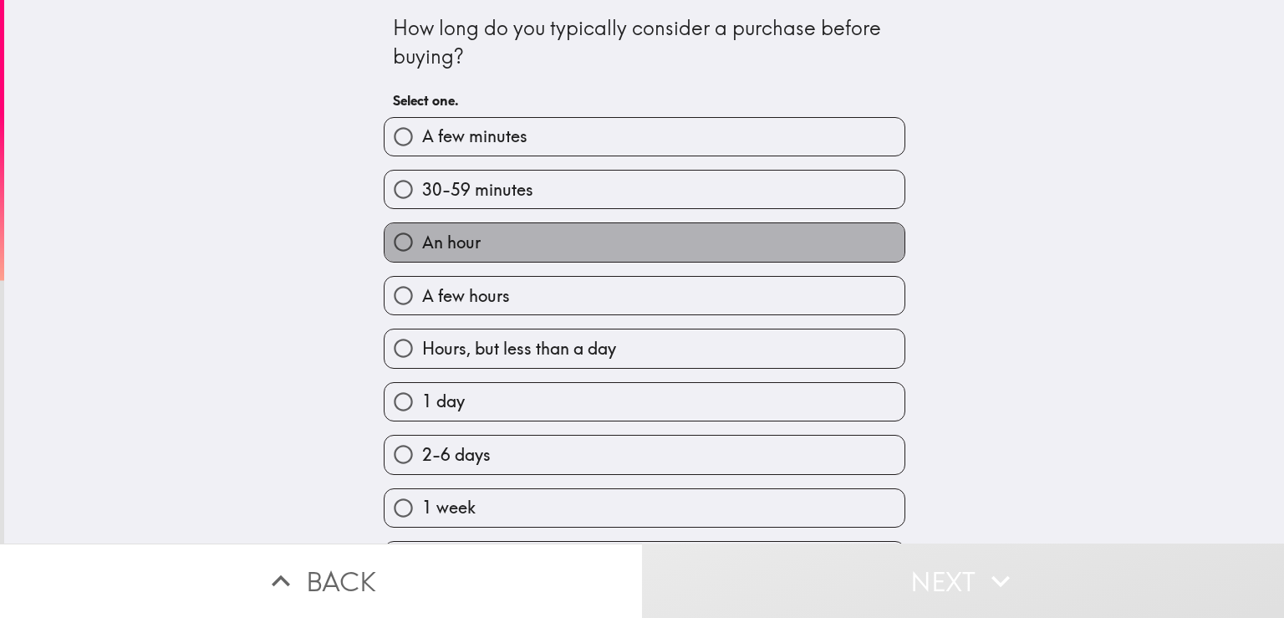
click at [557, 247] on label "An hour" at bounding box center [645, 242] width 520 height 38
click at [422, 247] on input "An hour" at bounding box center [404, 242] width 38 height 38
radio input "true"
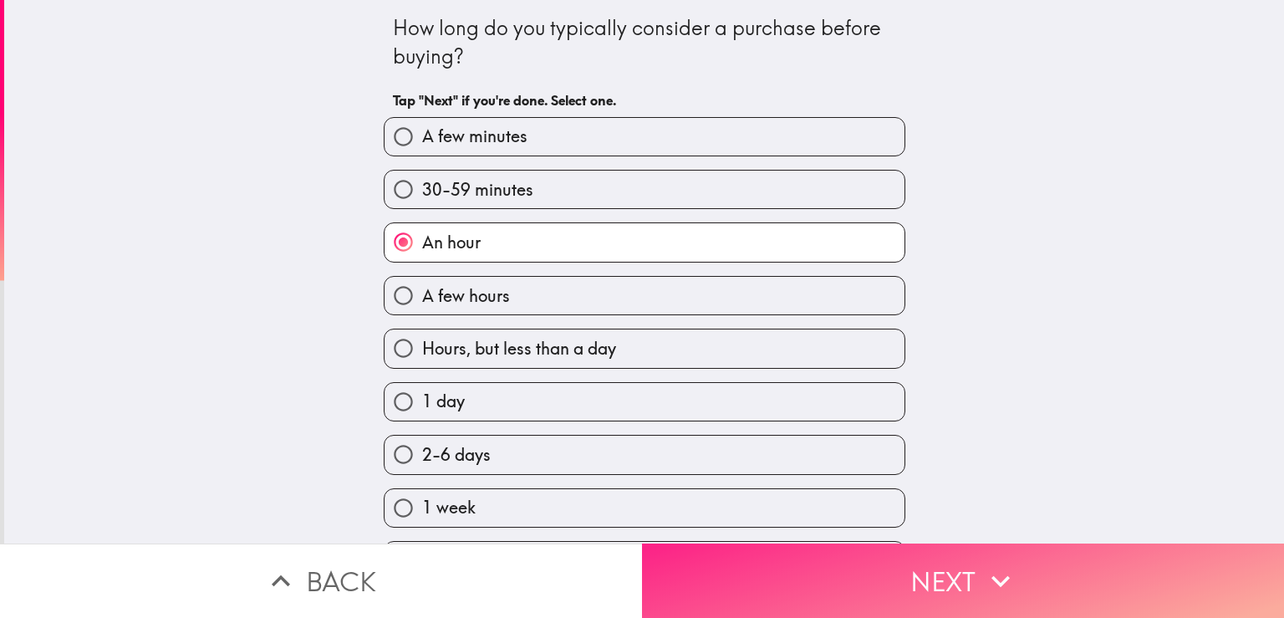
click at [909, 574] on button "Next" at bounding box center [963, 580] width 642 height 74
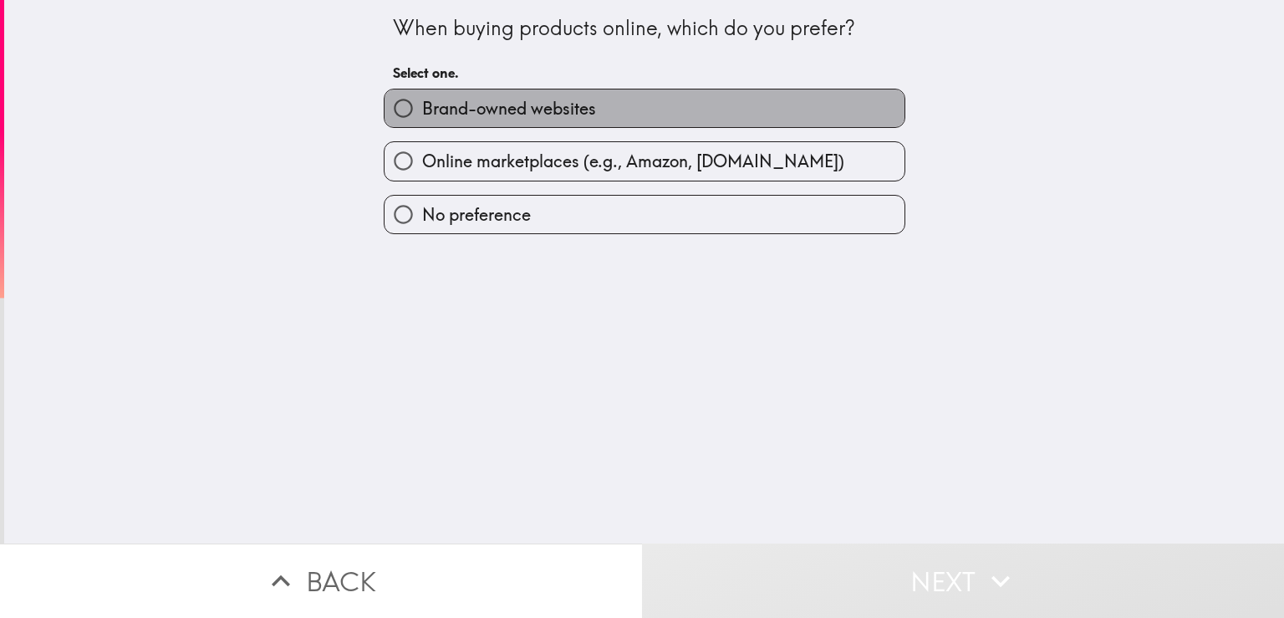
click at [535, 115] on span "Brand-owned websites" at bounding box center [509, 108] width 174 height 23
click at [422, 115] on input "Brand-owned websites" at bounding box center [404, 108] width 38 height 38
radio input "true"
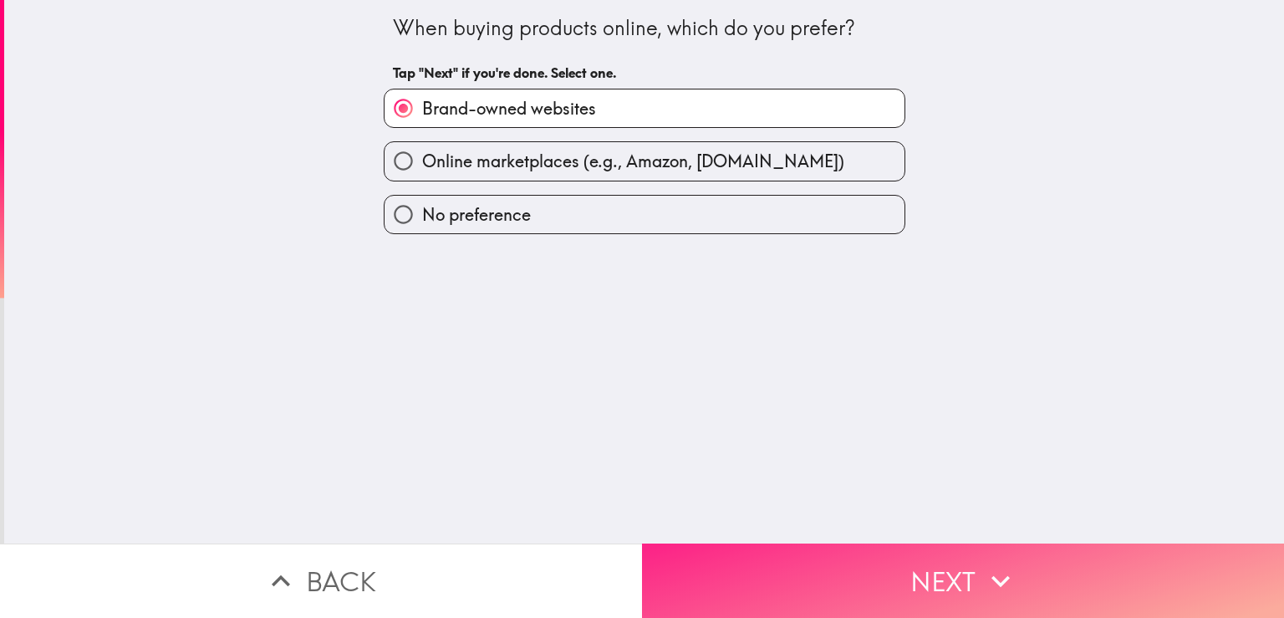
click at [862, 555] on button "Next" at bounding box center [963, 580] width 642 height 74
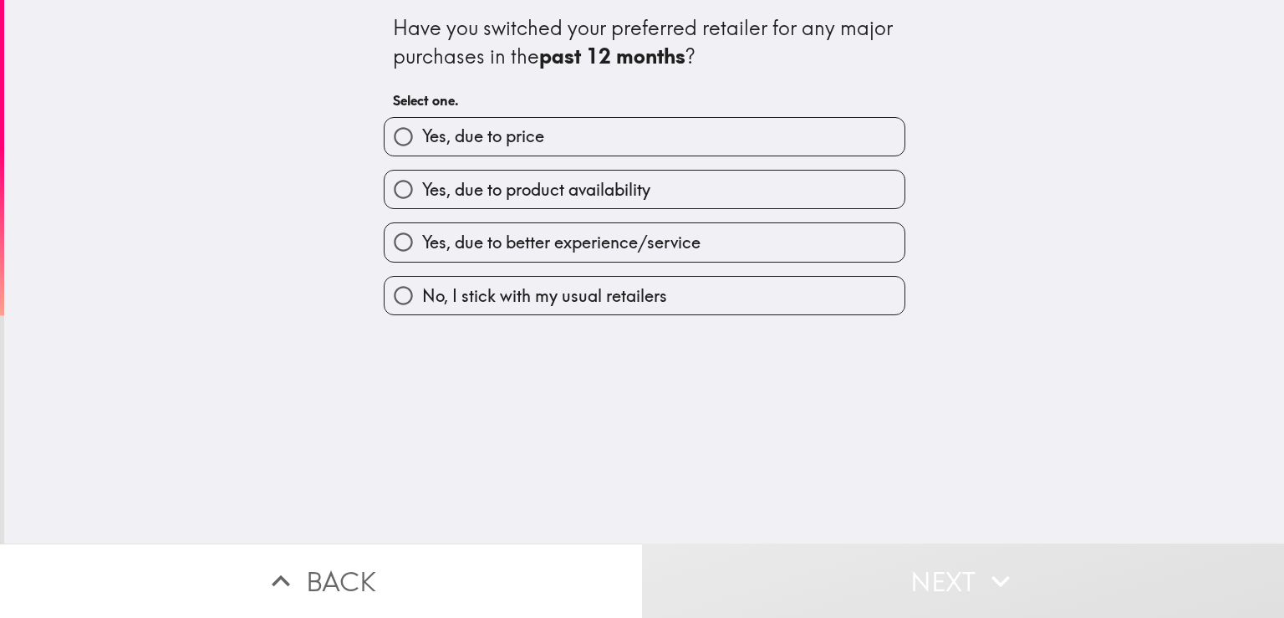
click at [560, 129] on label "Yes, due to price" at bounding box center [645, 137] width 520 height 38
click at [422, 129] on input "Yes, due to price" at bounding box center [404, 137] width 38 height 38
radio input "true"
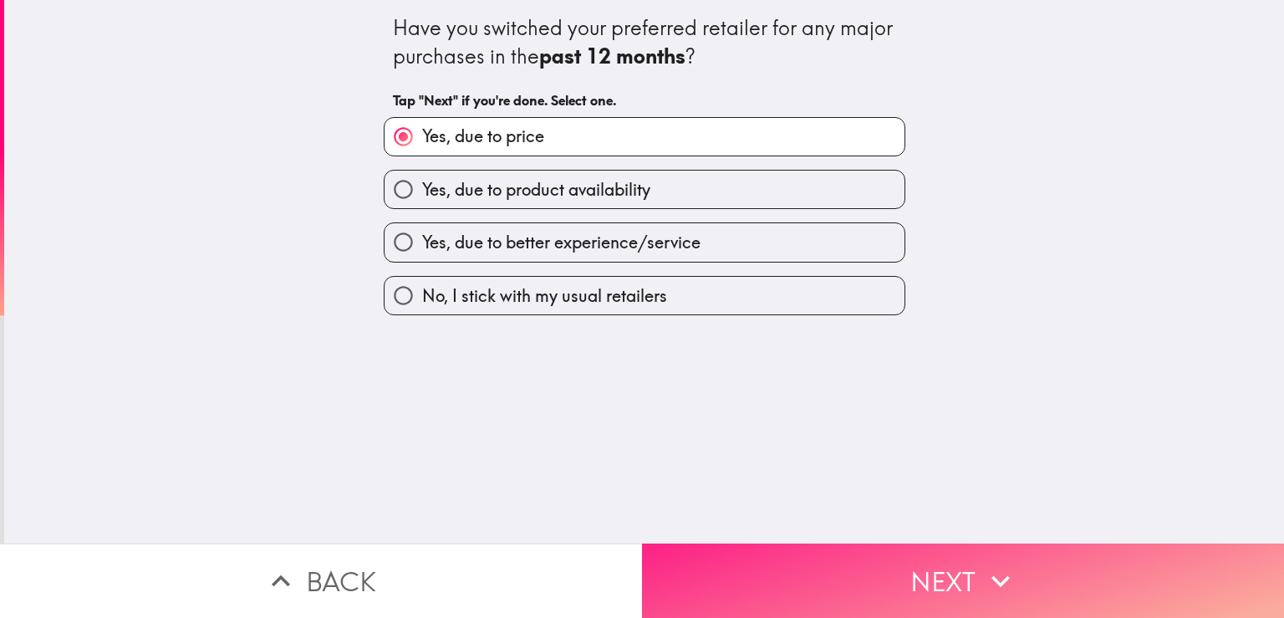
click at [857, 557] on button "Next" at bounding box center [963, 580] width 642 height 74
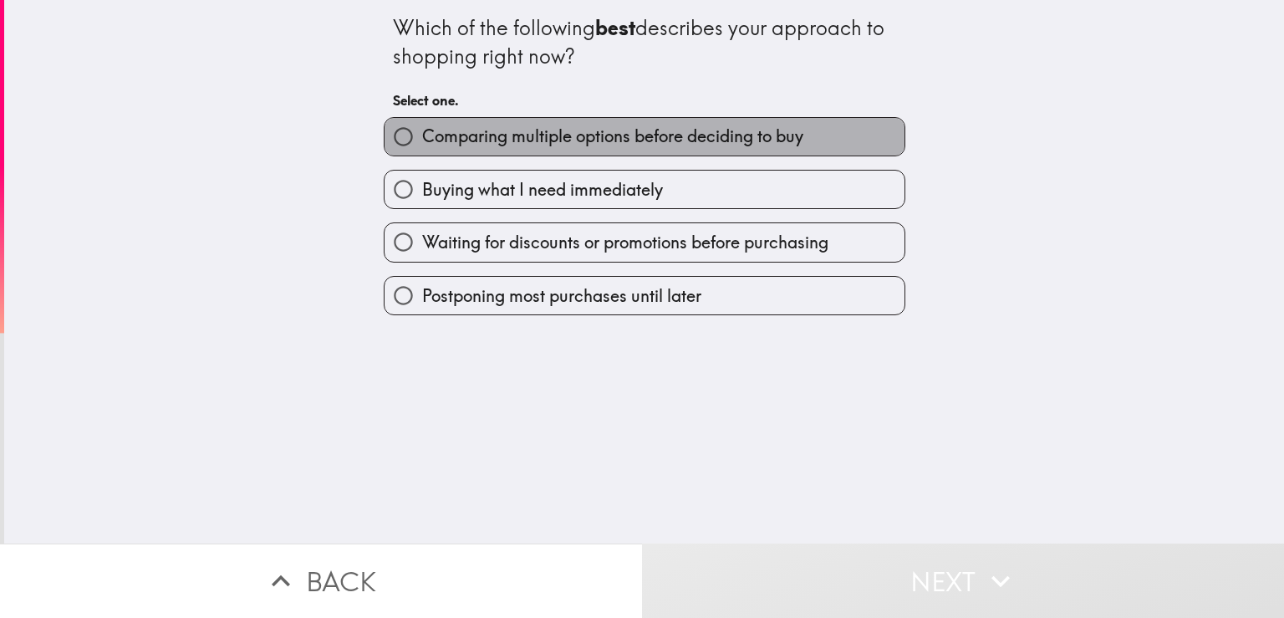
click at [622, 148] on span "Comparing multiple options before deciding to buy" at bounding box center [612, 136] width 381 height 23
click at [422, 148] on input "Comparing multiple options before deciding to buy" at bounding box center [404, 137] width 38 height 38
radio input "true"
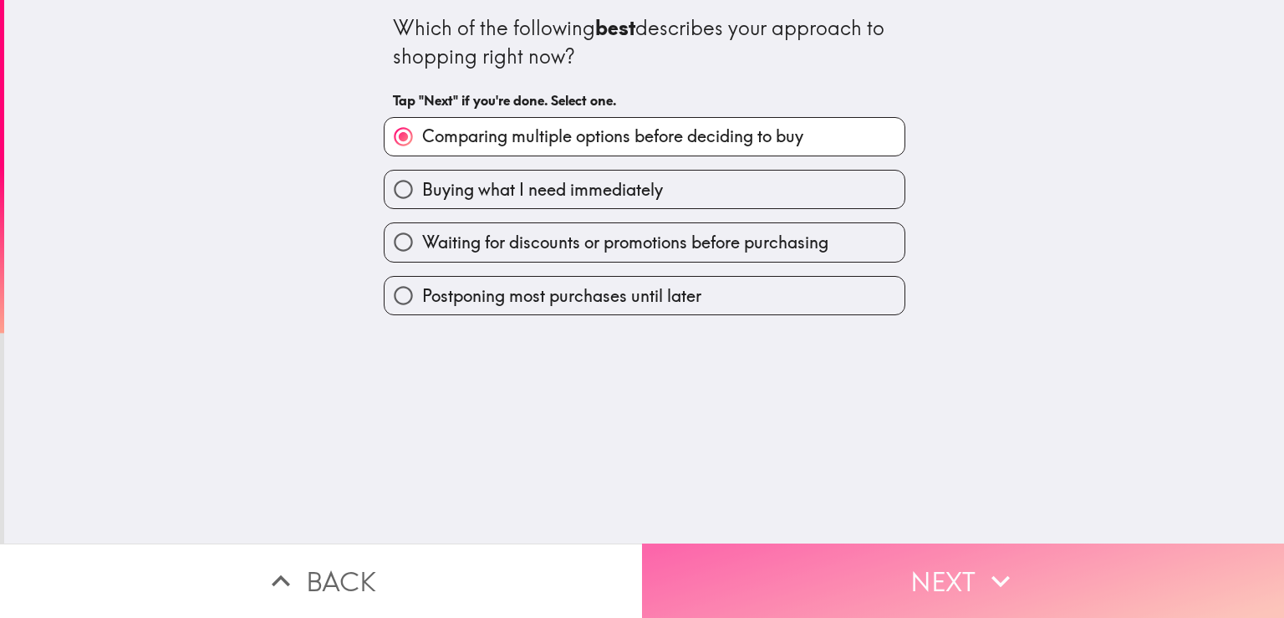
click at [871, 557] on button "Next" at bounding box center [963, 580] width 642 height 74
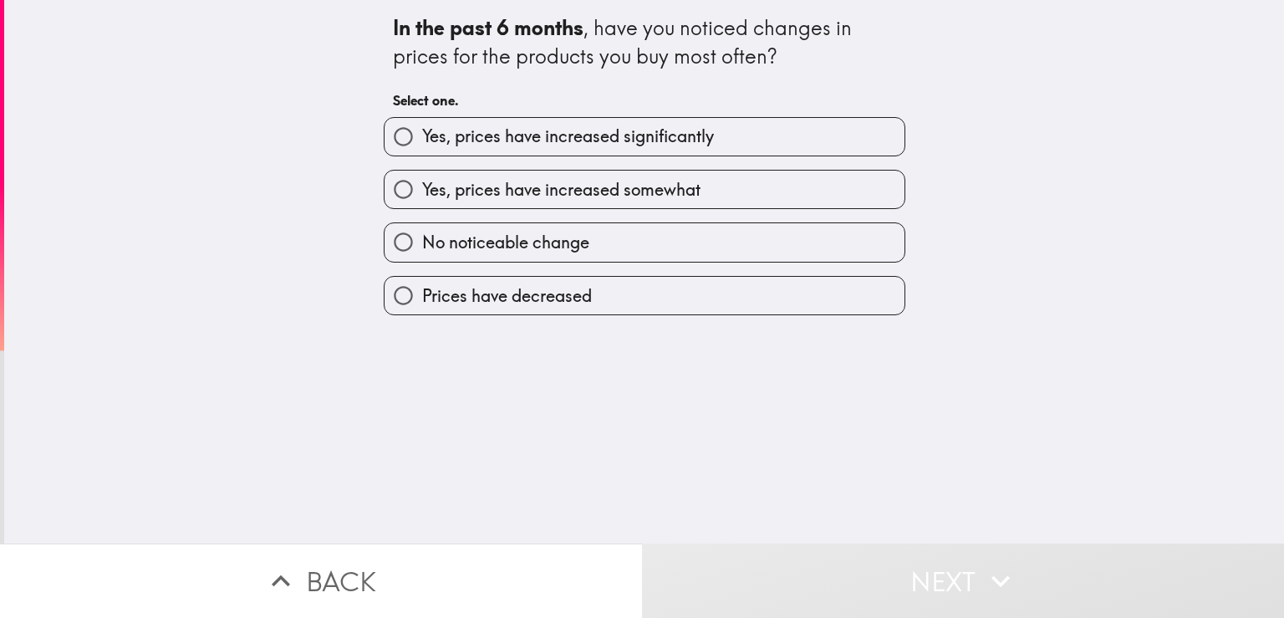
click at [579, 145] on span "Yes, prices have increased significantly" at bounding box center [568, 136] width 292 height 23
click at [422, 145] on input "Yes, prices have increased significantly" at bounding box center [404, 137] width 38 height 38
radio input "true"
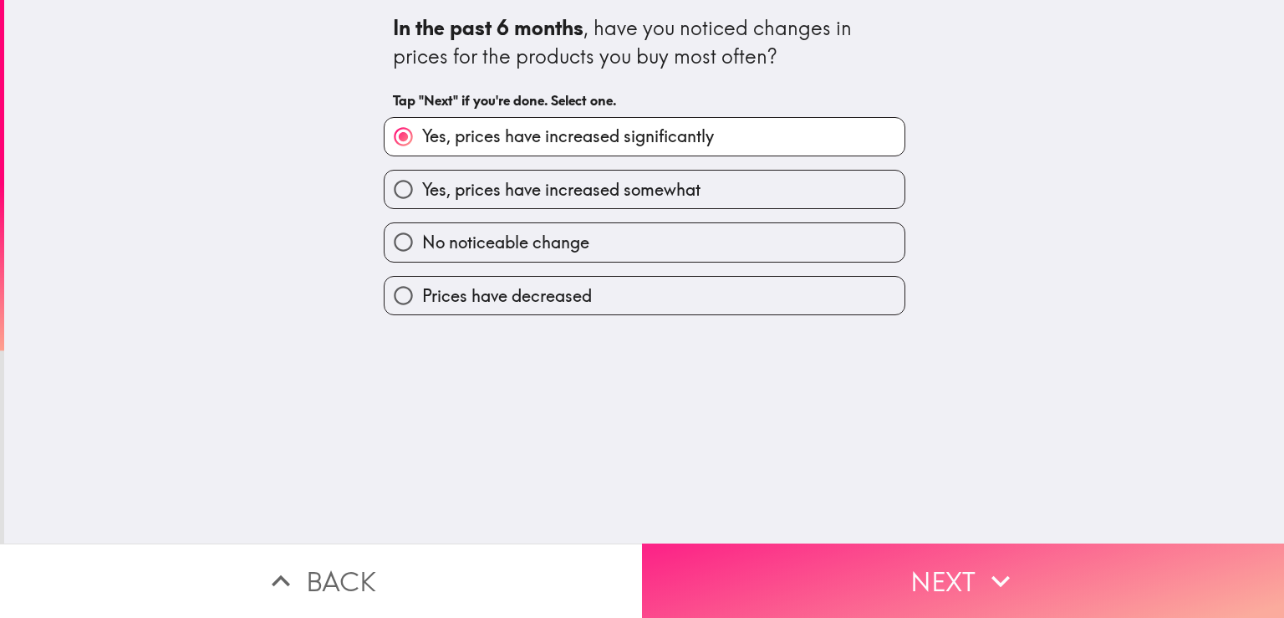
click at [923, 577] on button "Next" at bounding box center [963, 580] width 642 height 74
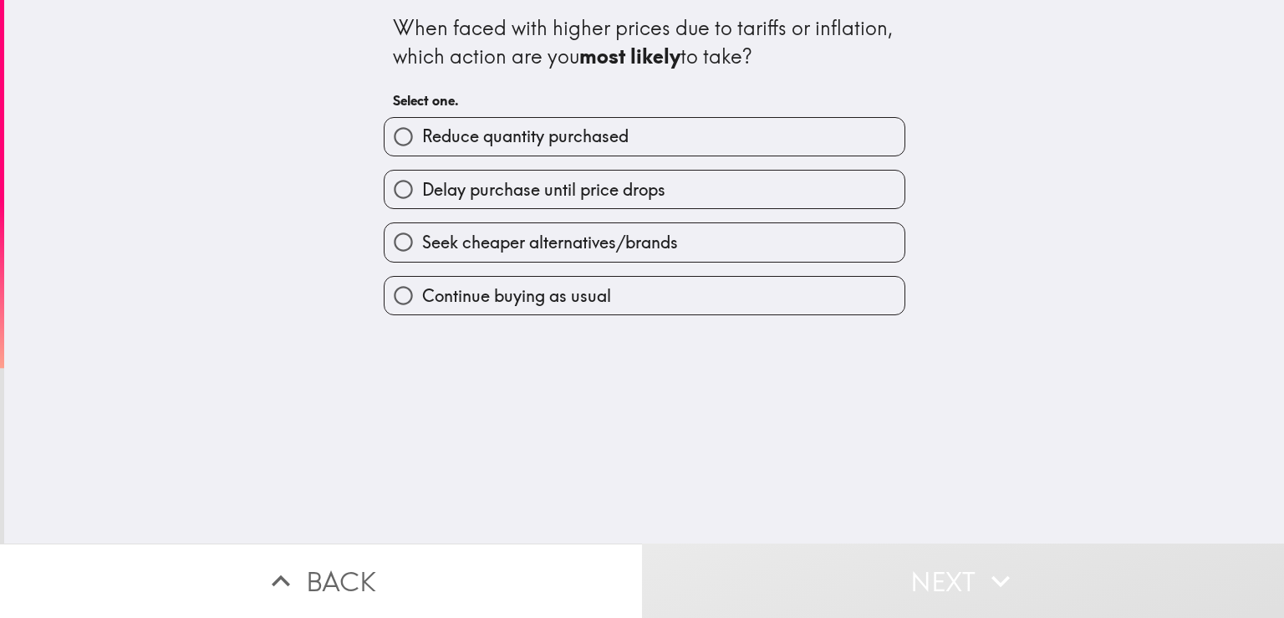
click at [567, 145] on span "Reduce quantity purchased" at bounding box center [525, 136] width 207 height 23
click at [422, 145] on input "Reduce quantity purchased" at bounding box center [404, 137] width 38 height 38
radio input "true"
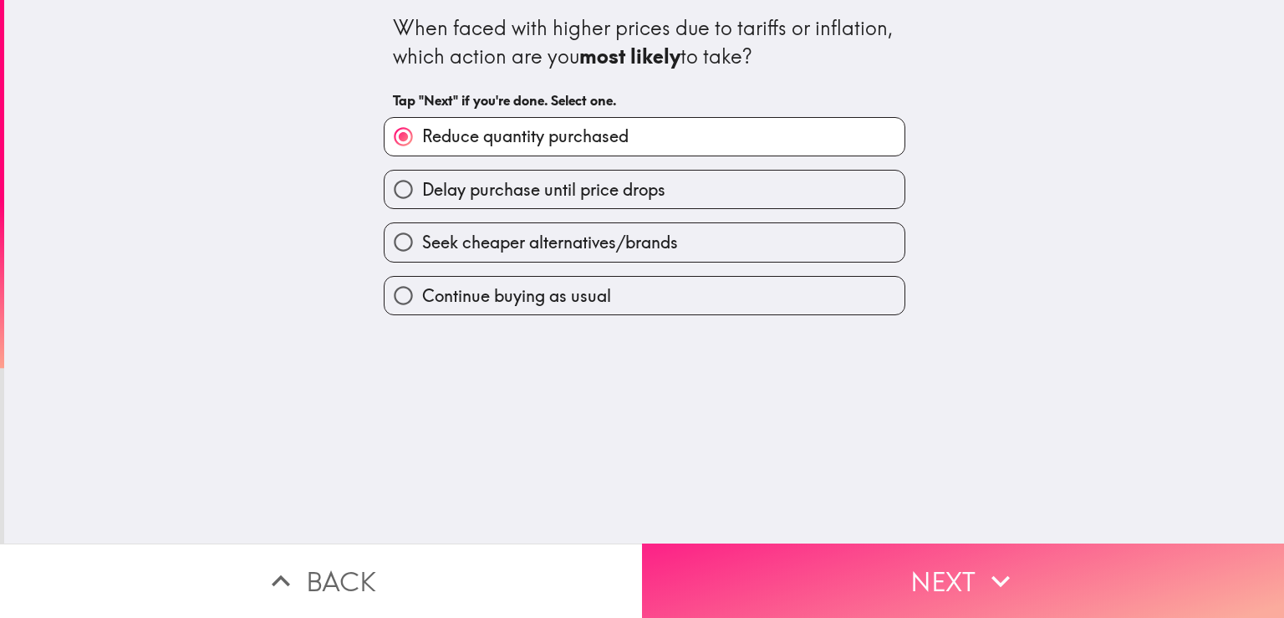
click at [854, 547] on button "Next" at bounding box center [963, 580] width 642 height 74
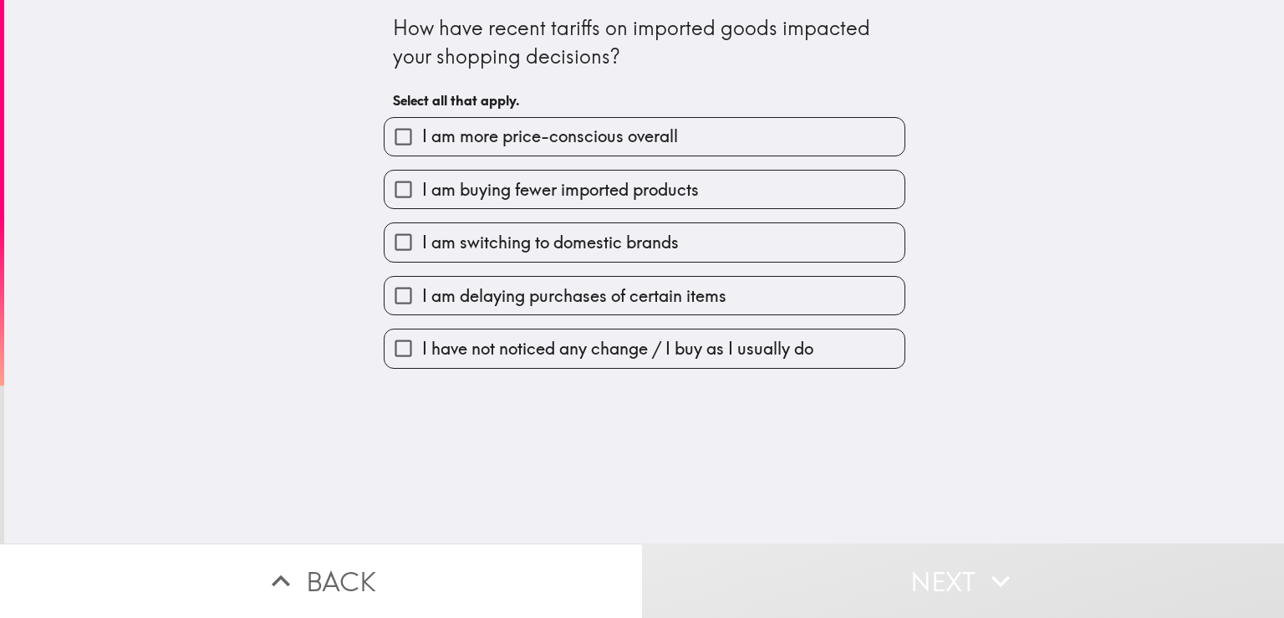
click at [582, 145] on span "I am more price-conscious overall" at bounding box center [550, 136] width 256 height 23
click at [422, 145] on input "I am more price-conscious overall" at bounding box center [404, 137] width 38 height 38
checkbox input "true"
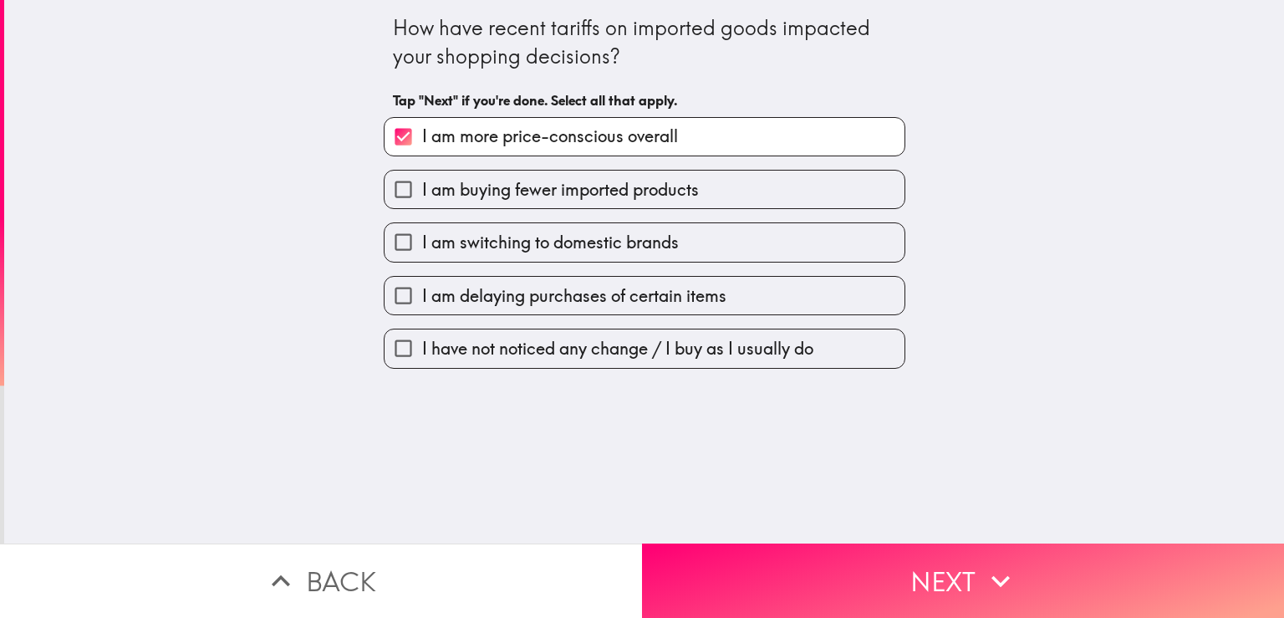
click at [617, 236] on span "I am switching to domestic brands" at bounding box center [550, 242] width 257 height 23
click at [422, 236] on input "I am switching to domestic brands" at bounding box center [404, 242] width 38 height 38
checkbox input "true"
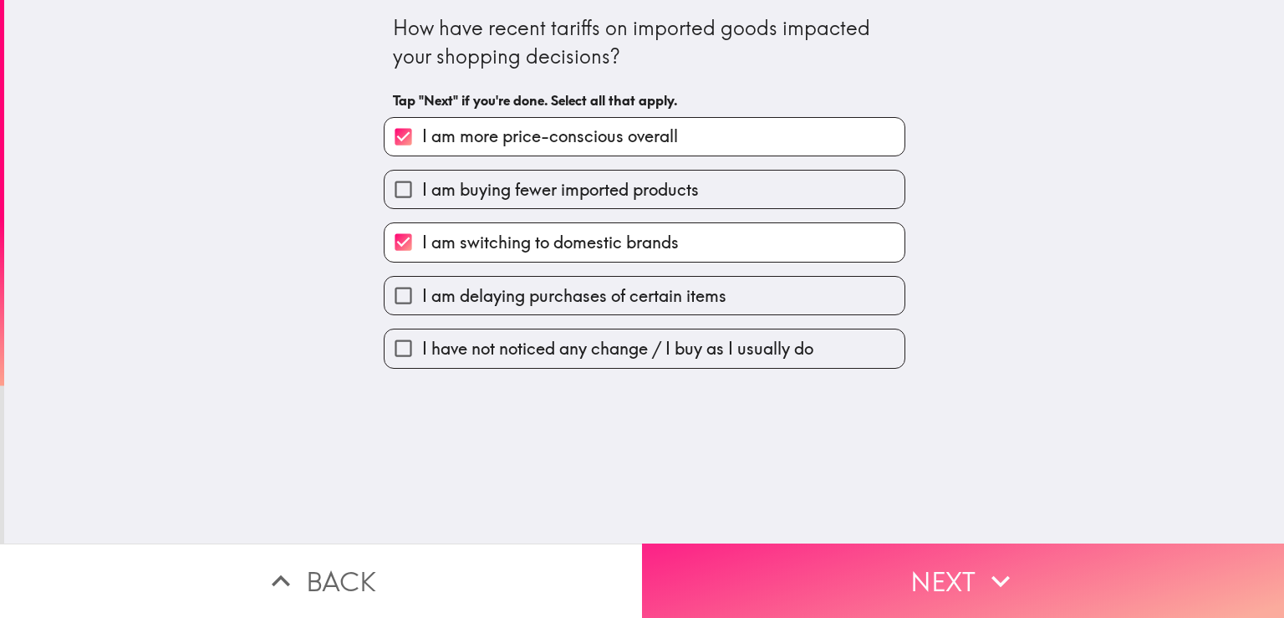
click at [851, 557] on button "Next" at bounding box center [963, 580] width 642 height 74
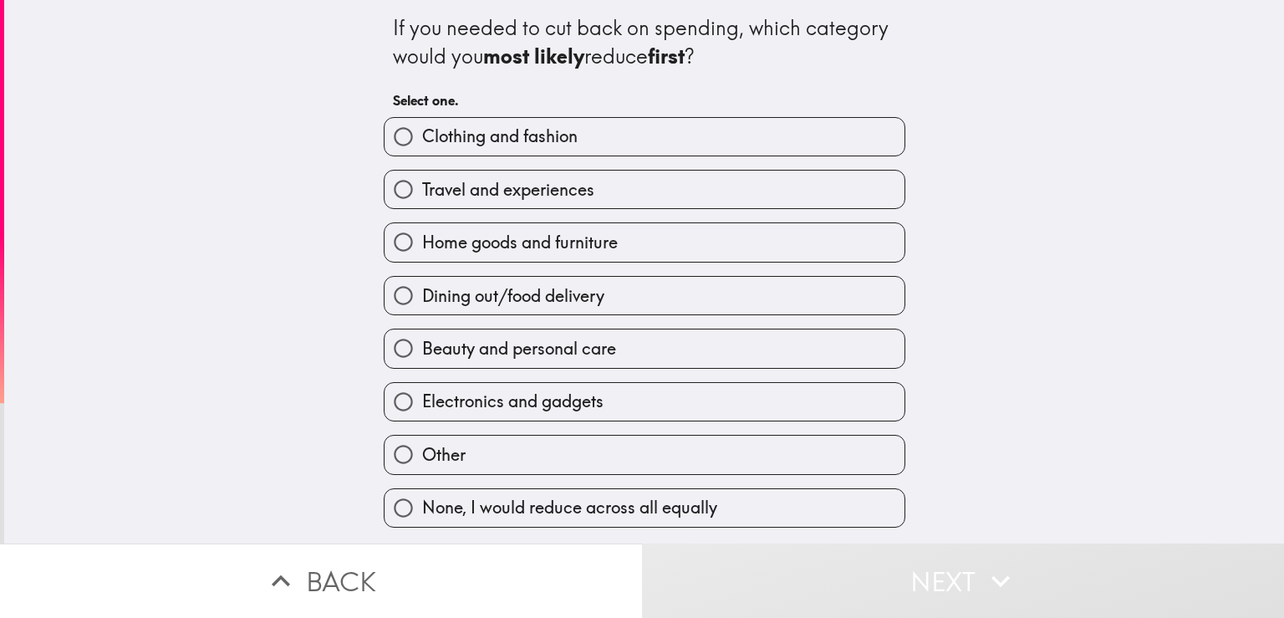
click at [547, 152] on label "Clothing and fashion" at bounding box center [645, 137] width 520 height 38
click at [422, 152] on input "Clothing and fashion" at bounding box center [404, 137] width 38 height 38
radio input "true"
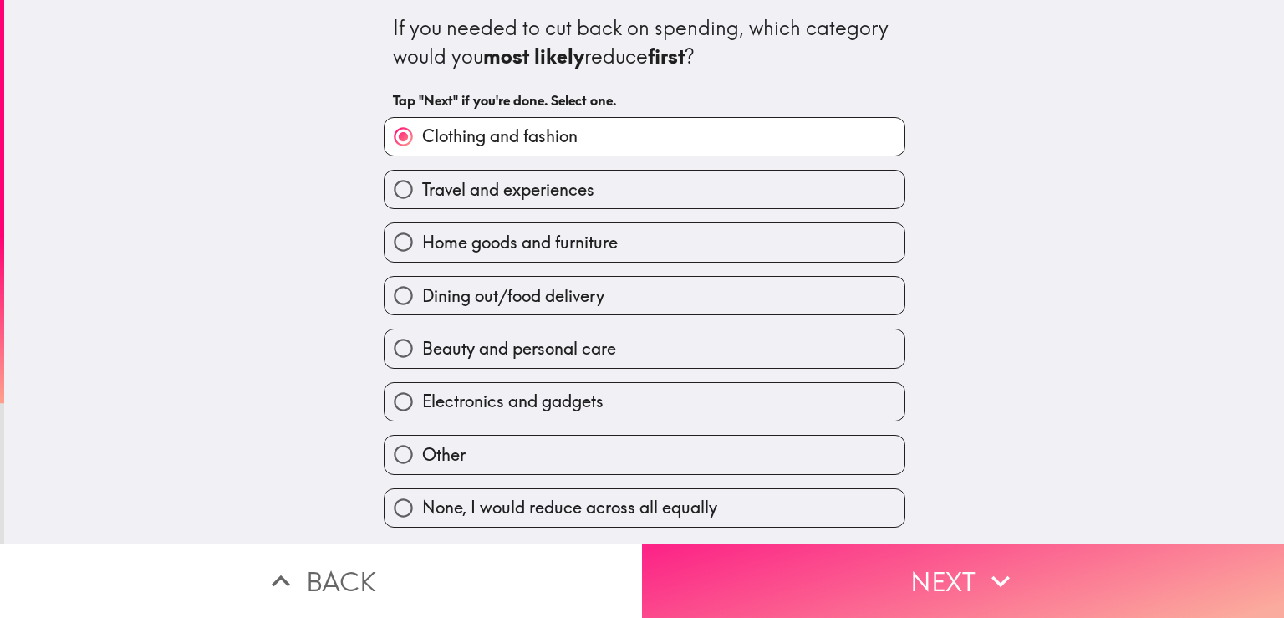
click at [878, 558] on button "Next" at bounding box center [963, 580] width 642 height 74
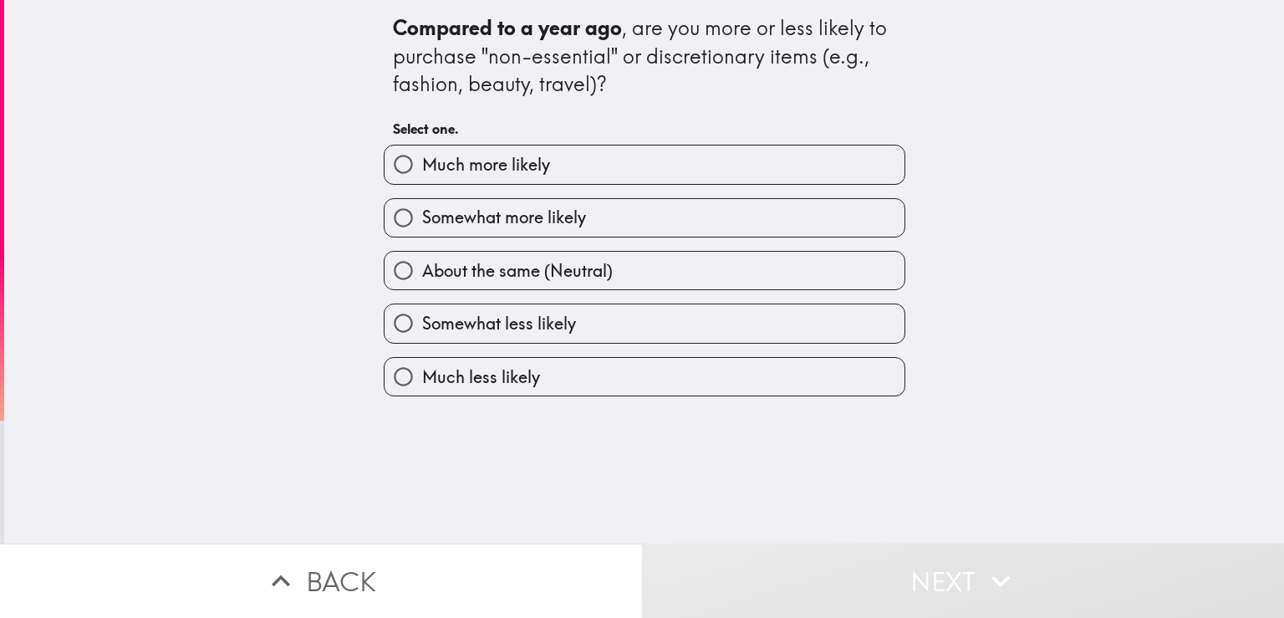
click at [629, 179] on label "Much more likely" at bounding box center [645, 164] width 520 height 38
click at [422, 179] on input "Much more likely" at bounding box center [404, 164] width 38 height 38
radio input "true"
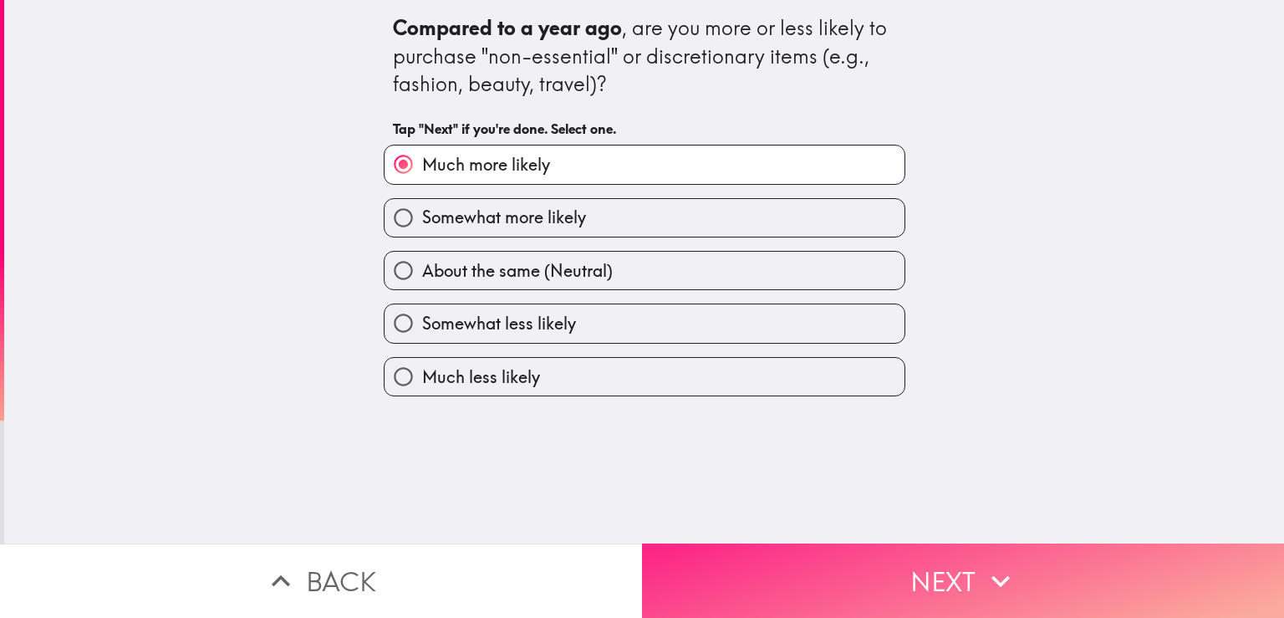
click at [942, 562] on button "Next" at bounding box center [963, 580] width 642 height 74
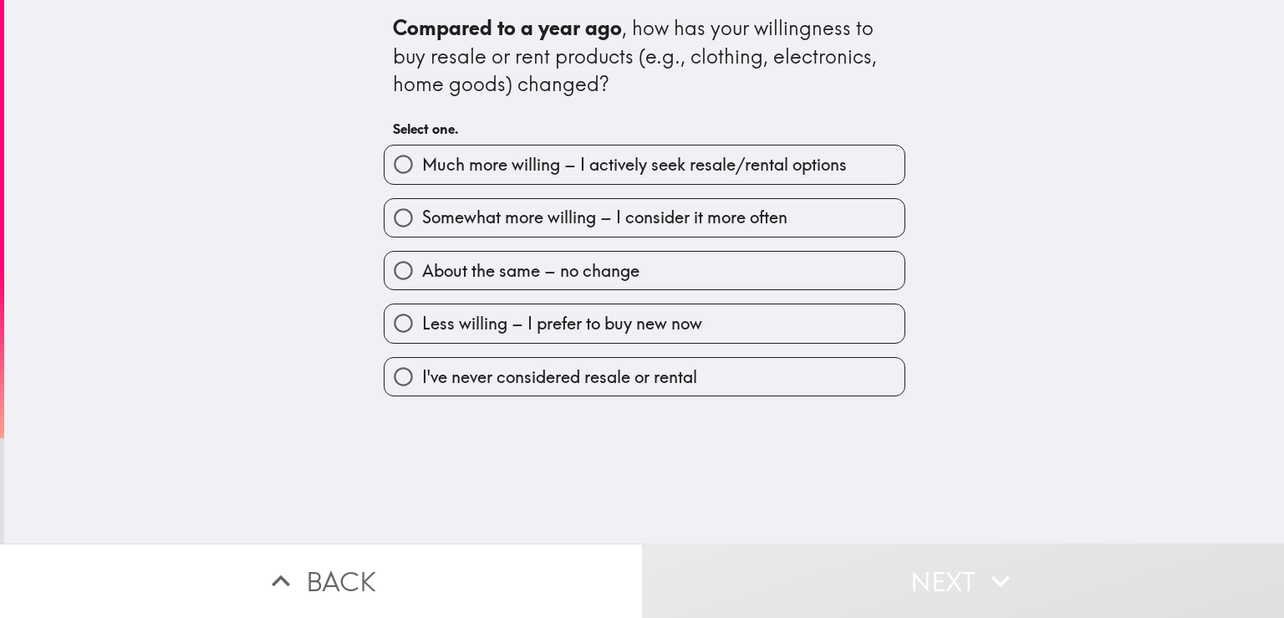
click at [565, 164] on span "Much more willing – I actively seek resale/rental options" at bounding box center [634, 164] width 425 height 23
click at [422, 164] on input "Much more willing – I actively seek resale/rental options" at bounding box center [404, 164] width 38 height 38
radio input "true"
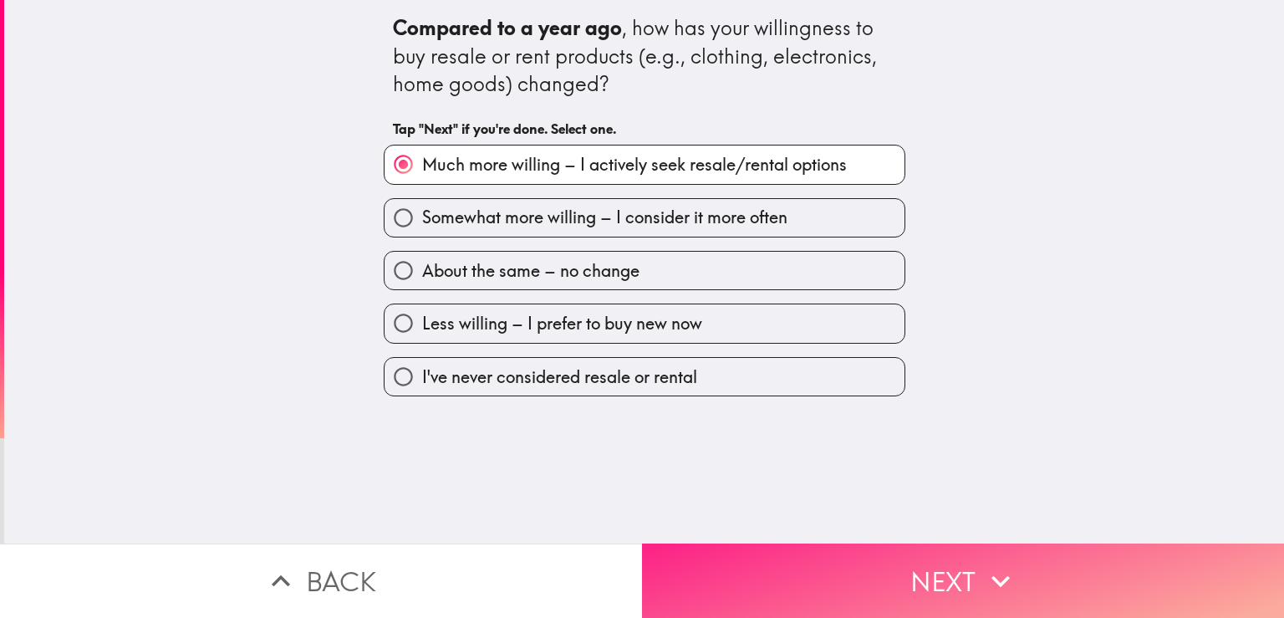
click at [875, 543] on button "Next" at bounding box center [963, 580] width 642 height 74
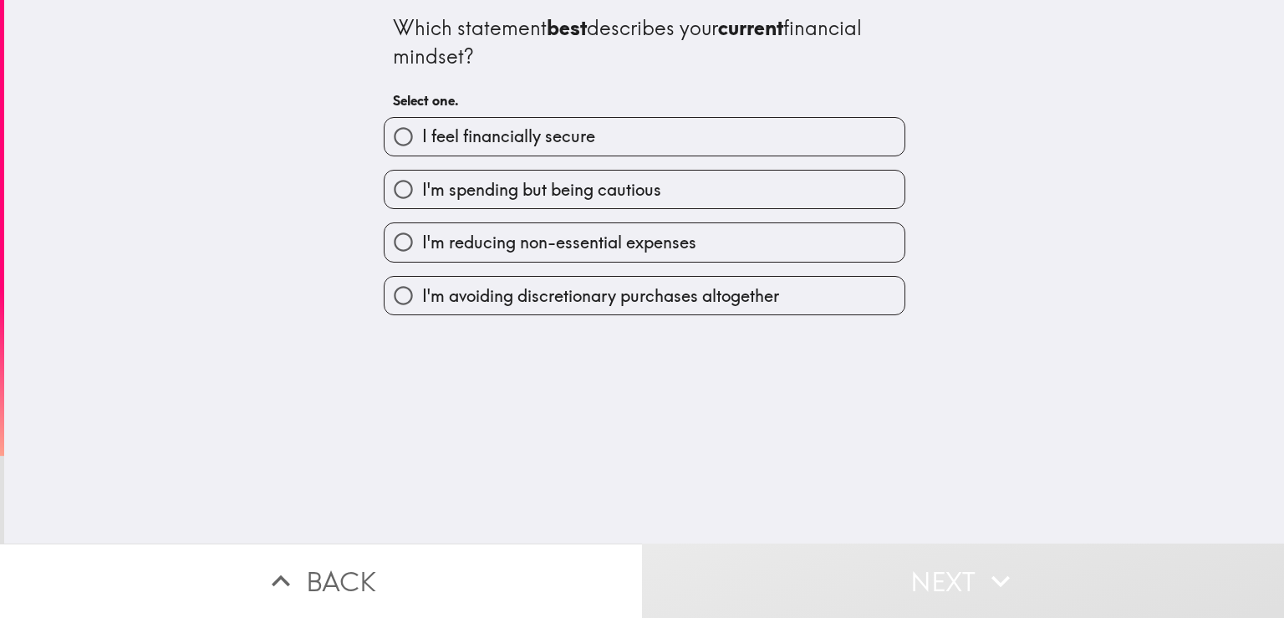
click at [567, 140] on span "I feel financially secure" at bounding box center [508, 136] width 173 height 23
click at [422, 140] on input "I feel financially secure" at bounding box center [404, 137] width 38 height 38
radio input "true"
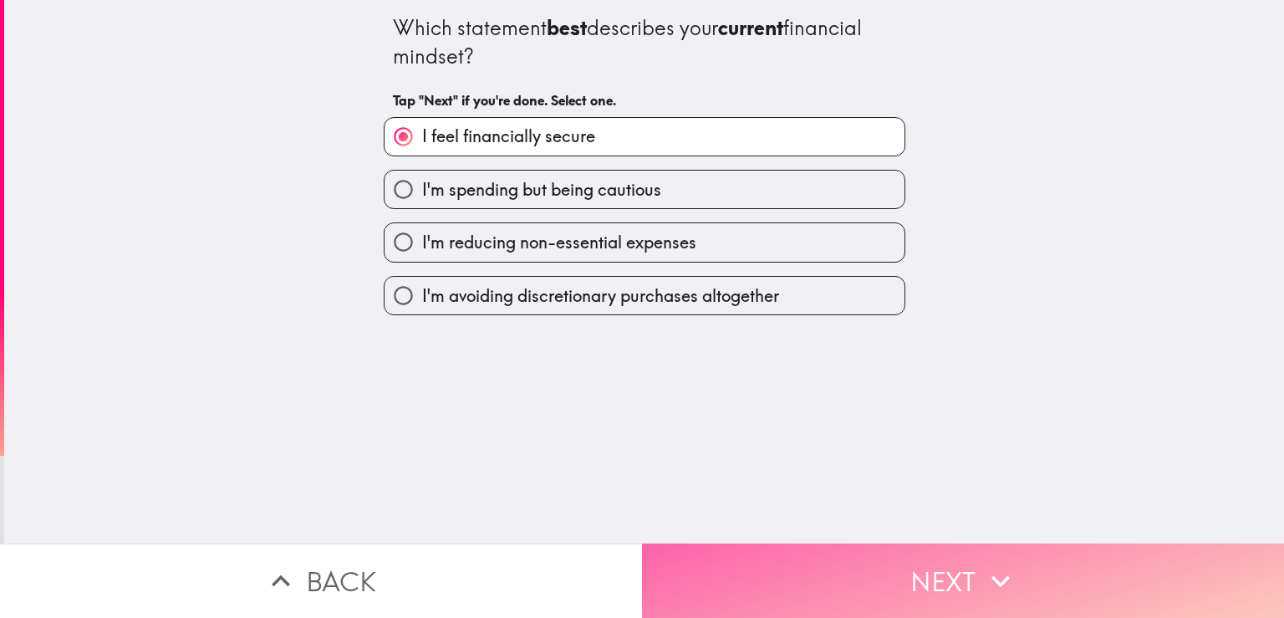
click at [888, 579] on button "Next" at bounding box center [963, 580] width 642 height 74
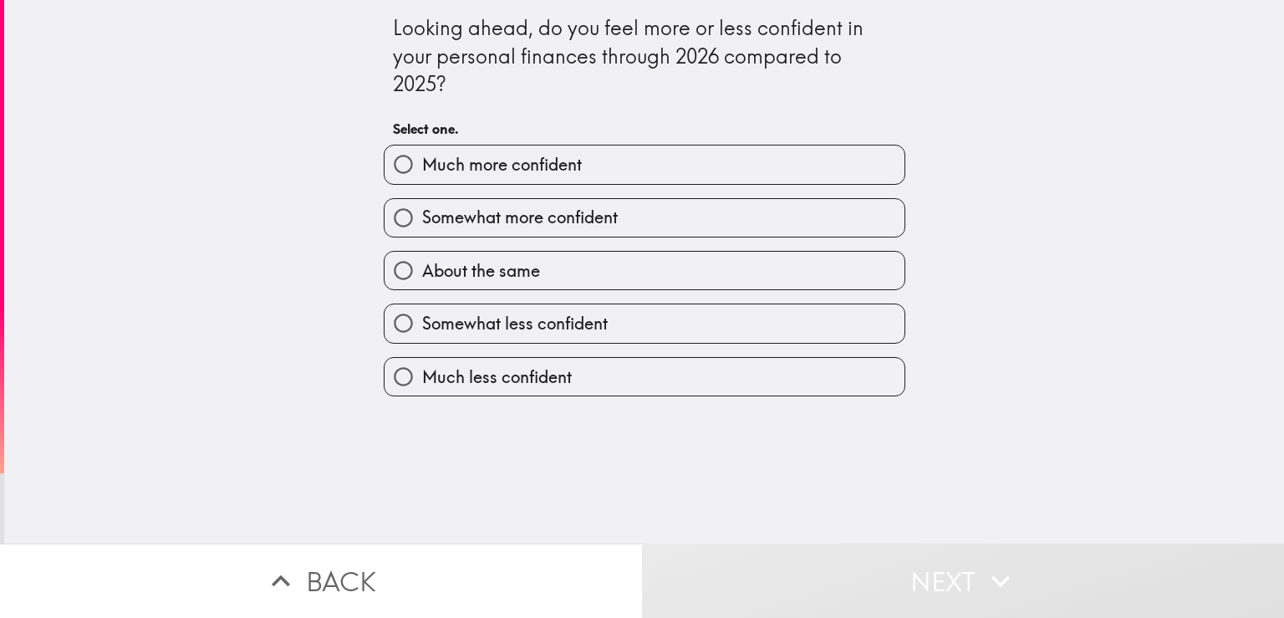
click at [571, 175] on label "Much more confident" at bounding box center [645, 164] width 520 height 38
click at [422, 175] on input "Much more confident" at bounding box center [404, 164] width 38 height 38
radio input "true"
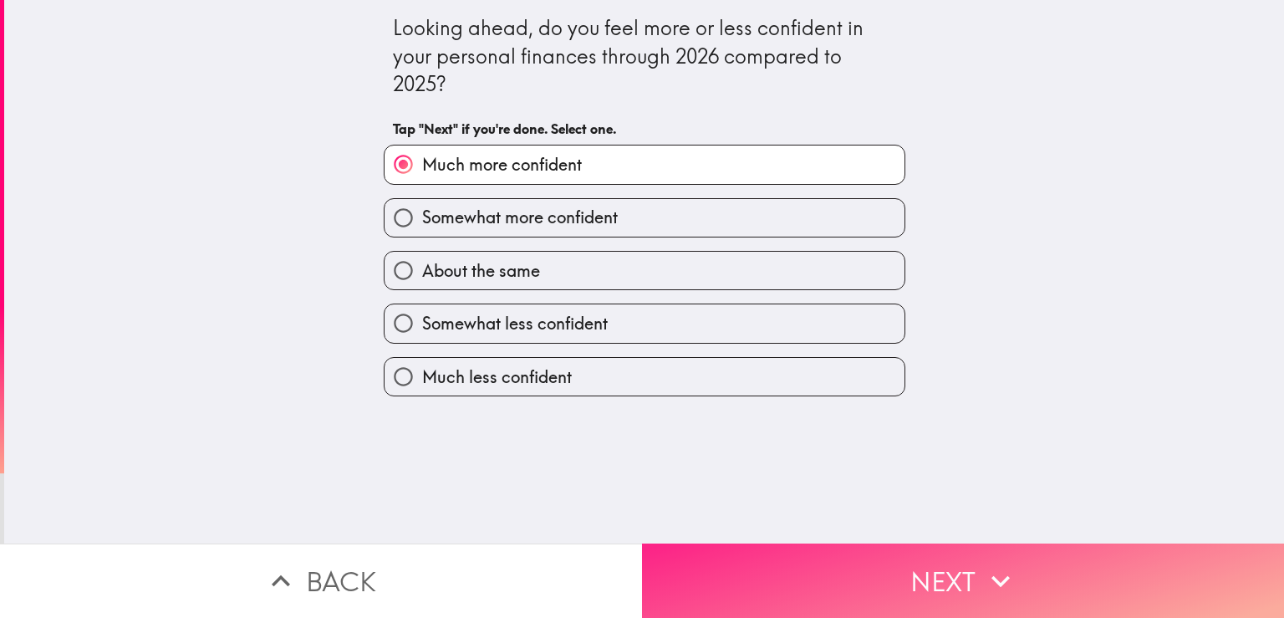
click at [863, 558] on button "Next" at bounding box center [963, 580] width 642 height 74
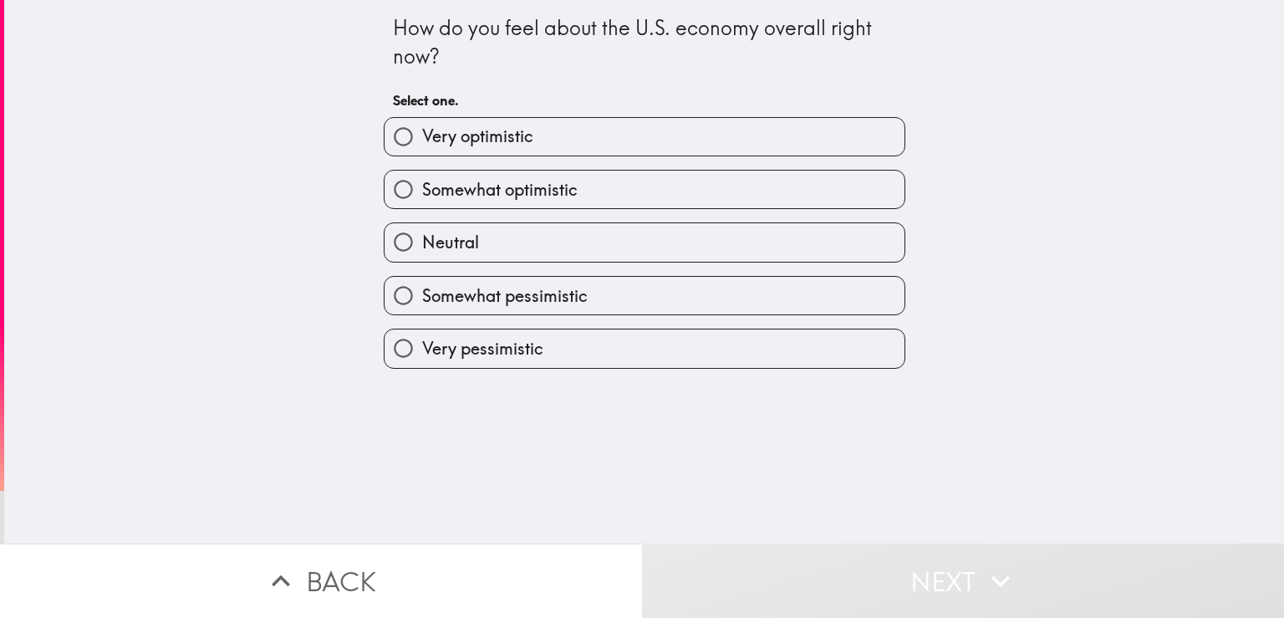
click at [587, 137] on label "Very optimistic" at bounding box center [645, 137] width 520 height 38
click at [422, 137] on input "Very optimistic" at bounding box center [404, 137] width 38 height 38
radio input "true"
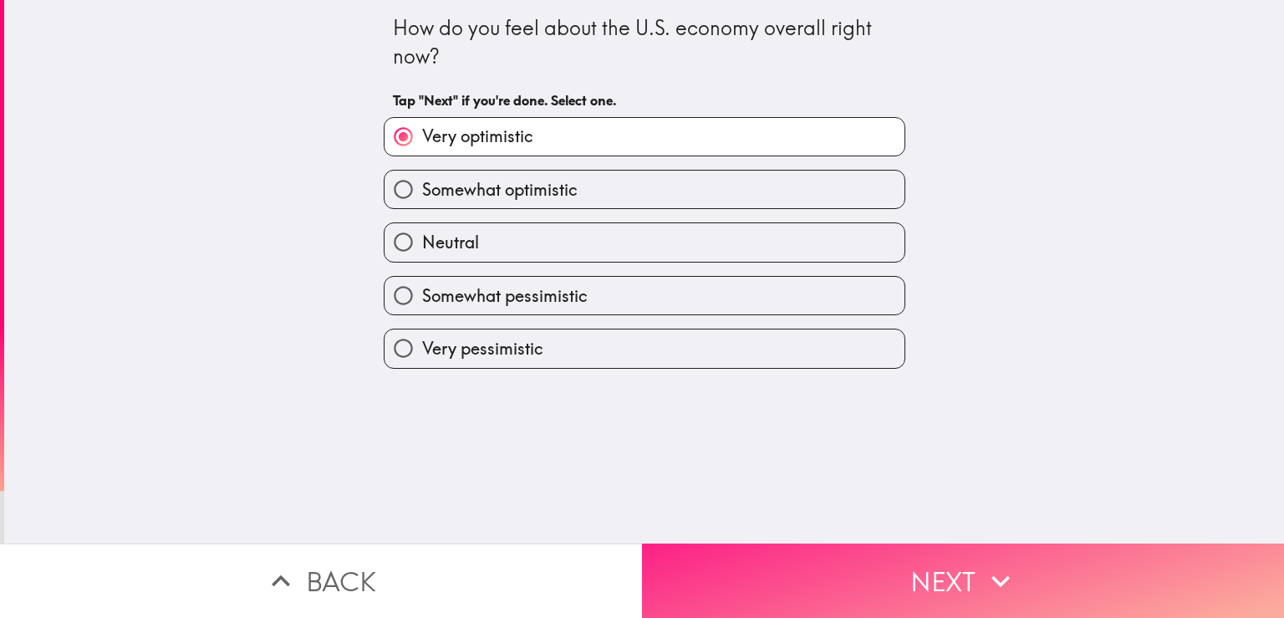
click at [871, 545] on button "Next" at bounding box center [963, 580] width 642 height 74
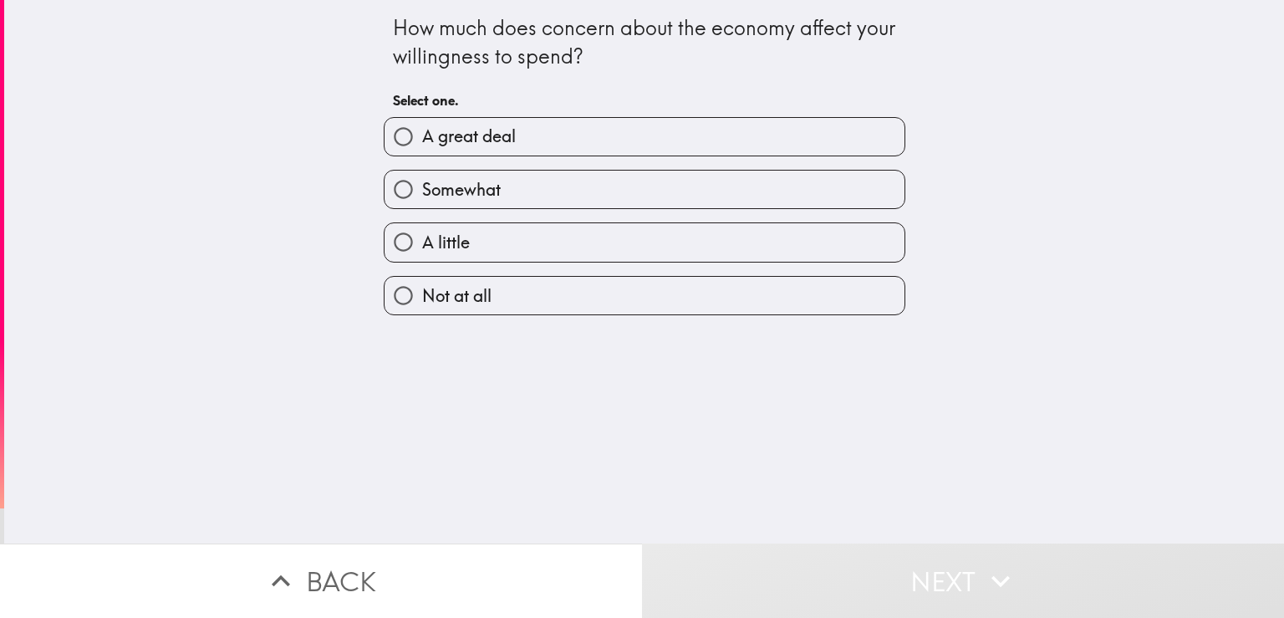
click at [552, 142] on label "A great deal" at bounding box center [645, 137] width 520 height 38
click at [422, 142] on input "A great deal" at bounding box center [404, 137] width 38 height 38
radio input "true"
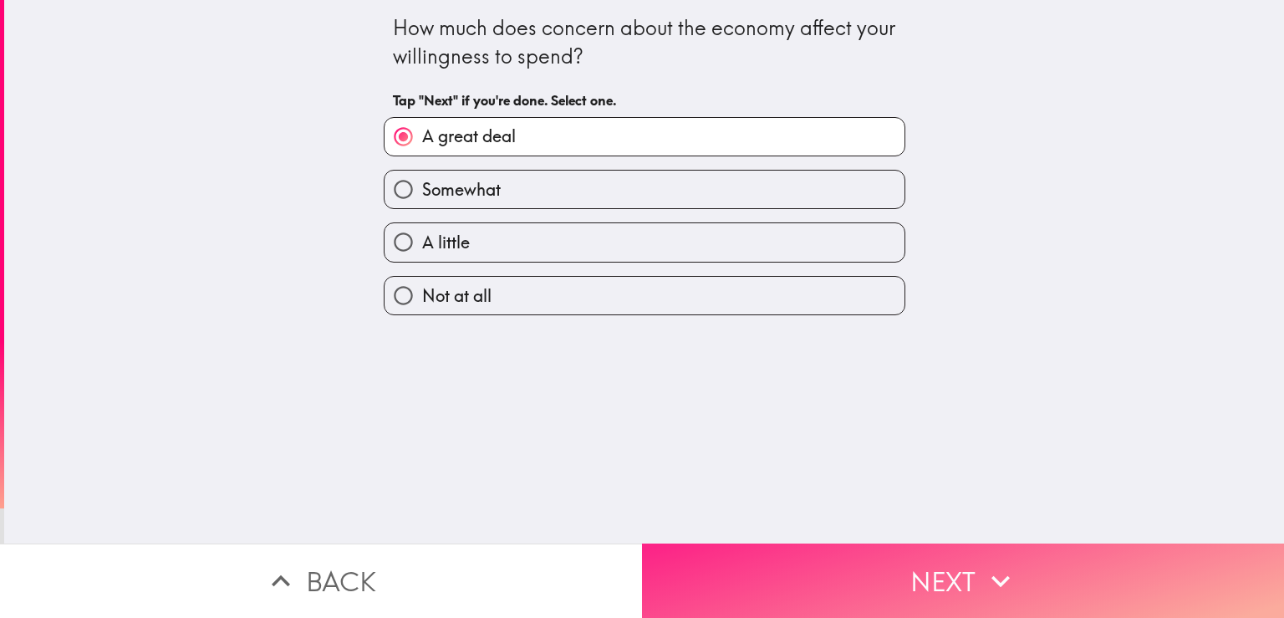
click at [872, 547] on button "Next" at bounding box center [963, 580] width 642 height 74
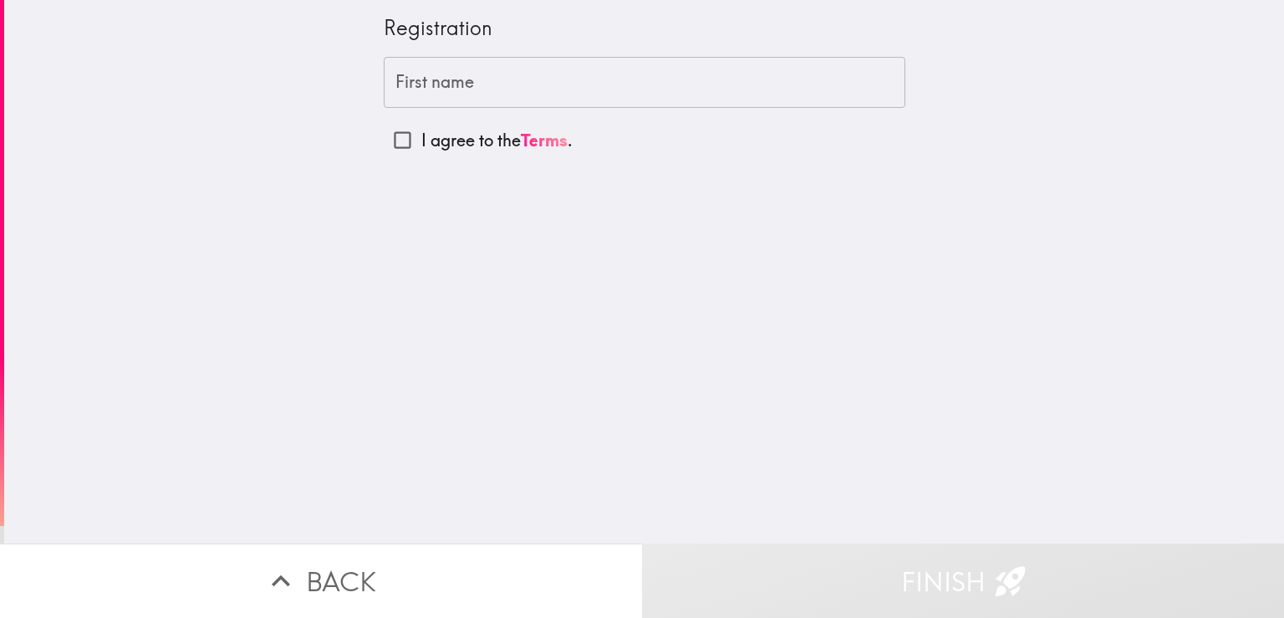
click at [562, 99] on input "First name" at bounding box center [645, 83] width 522 height 52
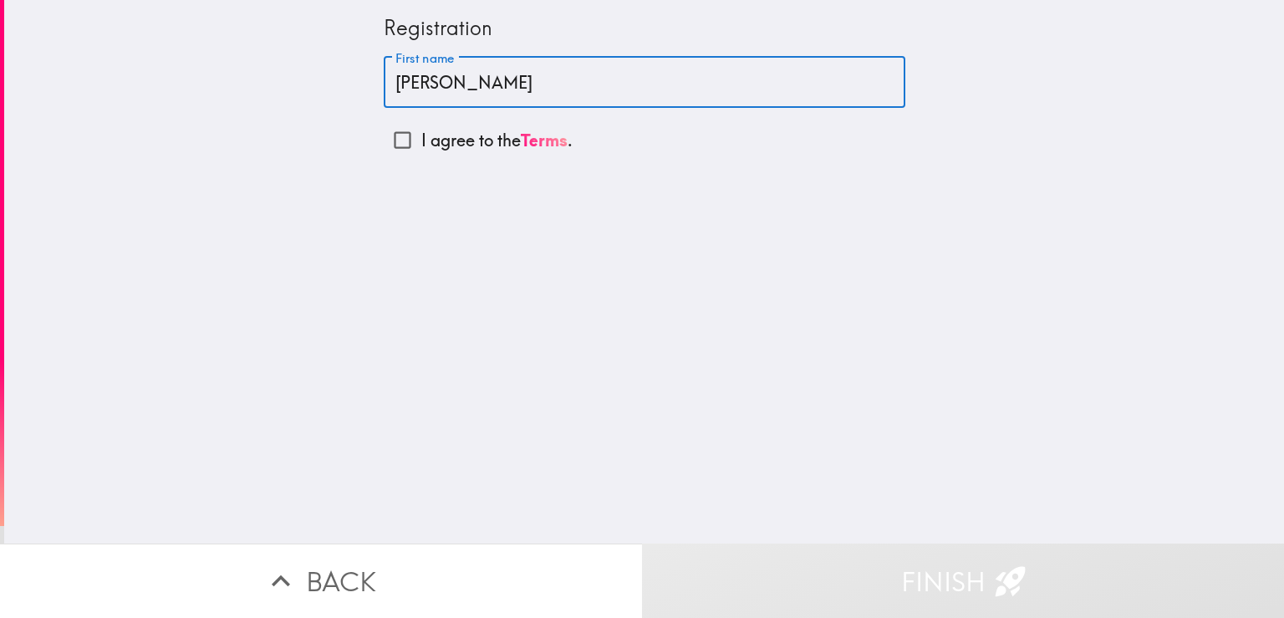
type input "[PERSON_NAME]"
click at [389, 147] on input "I agree to the Terms ." at bounding box center [403, 140] width 38 height 38
checkbox input "true"
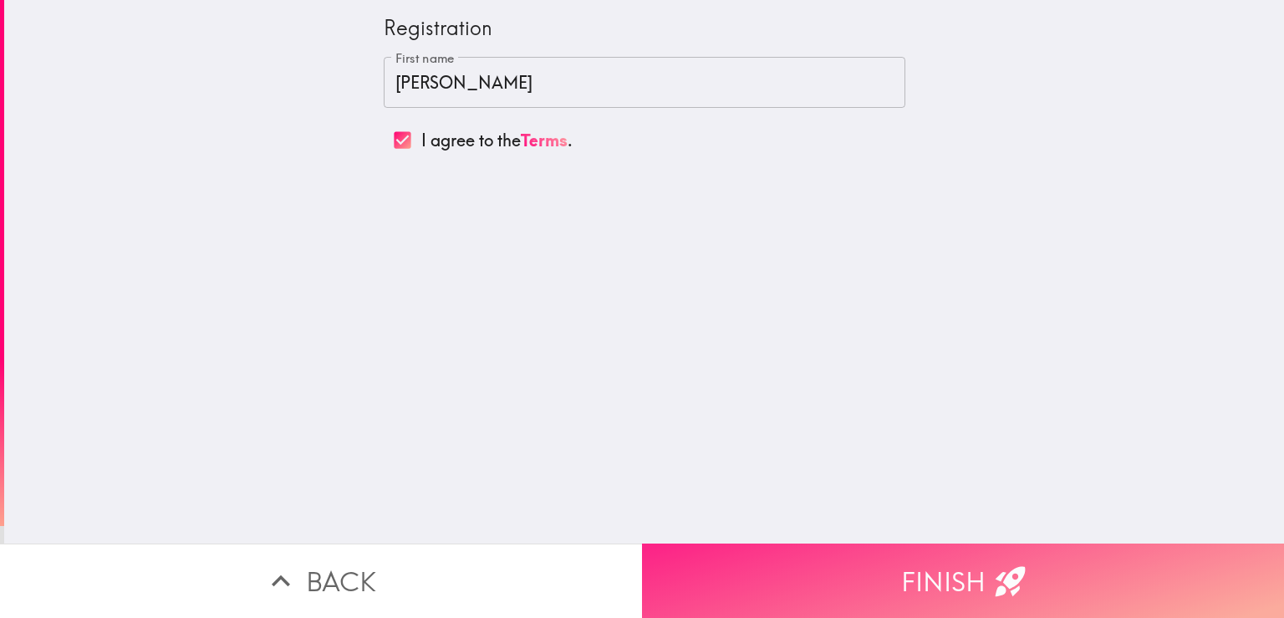
click at [677, 582] on button "Finish" at bounding box center [963, 580] width 642 height 74
